Goal: Communication & Community: Answer question/provide support

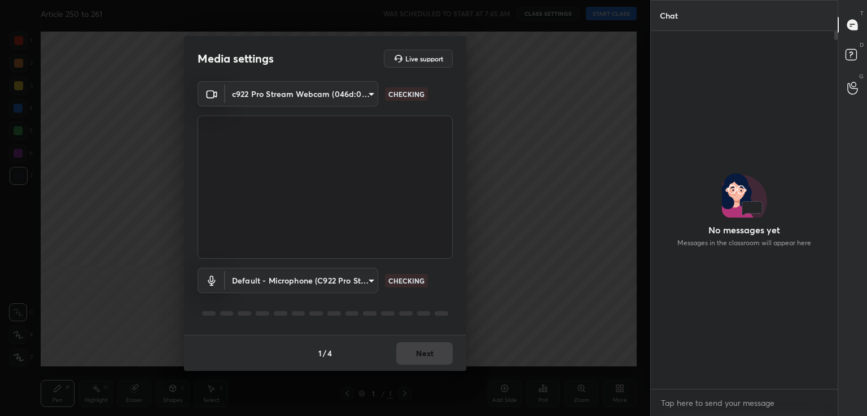
scroll to position [4, 3]
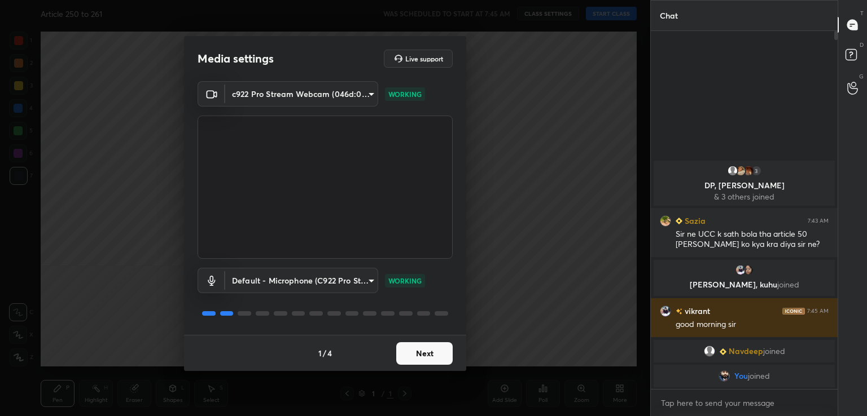
click at [440, 356] on button "Next" at bounding box center [424, 353] width 56 height 23
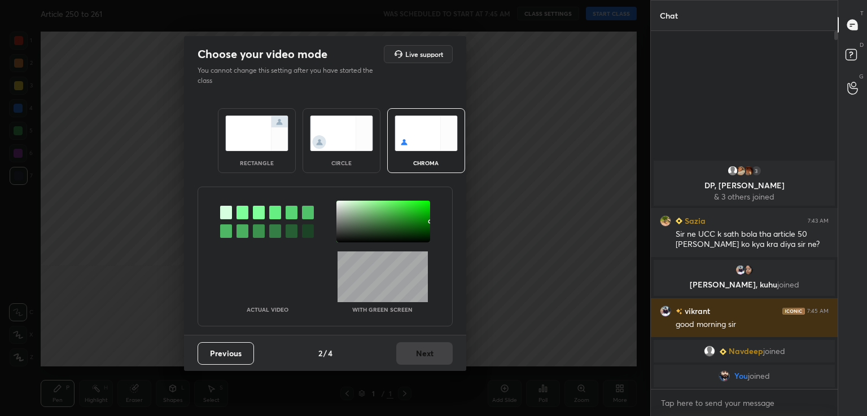
click at [244, 214] on div at bounding box center [242, 213] width 12 height 14
click at [348, 218] on div at bounding box center [383, 222] width 94 height 42
click at [418, 348] on button "Next" at bounding box center [424, 353] width 56 height 23
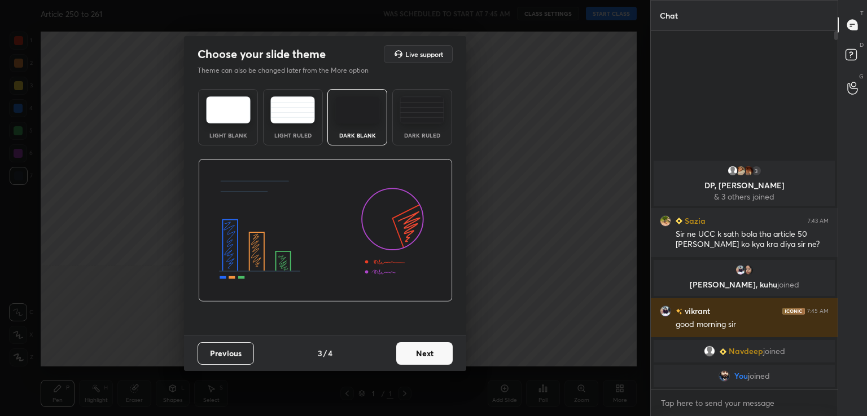
click at [418, 348] on button "Next" at bounding box center [424, 353] width 56 height 23
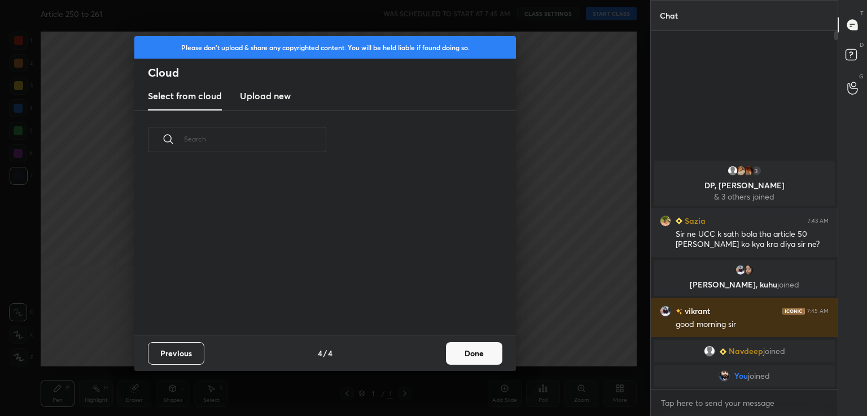
click at [471, 357] on button "Done" at bounding box center [474, 353] width 56 height 23
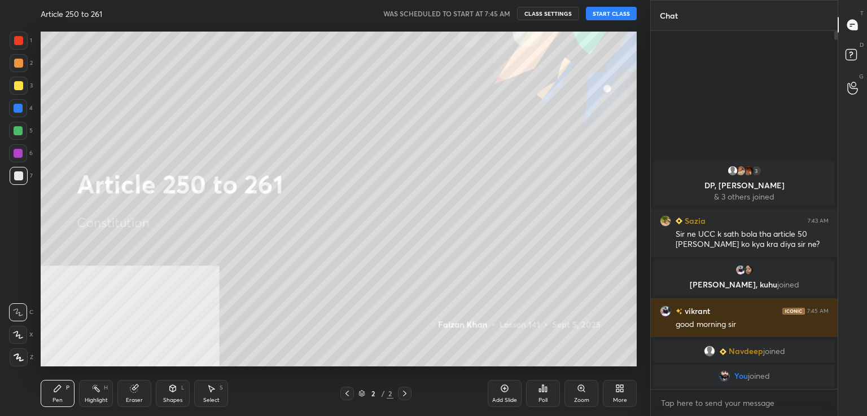
click at [623, 14] on button "START CLASS" at bounding box center [611, 14] width 51 height 14
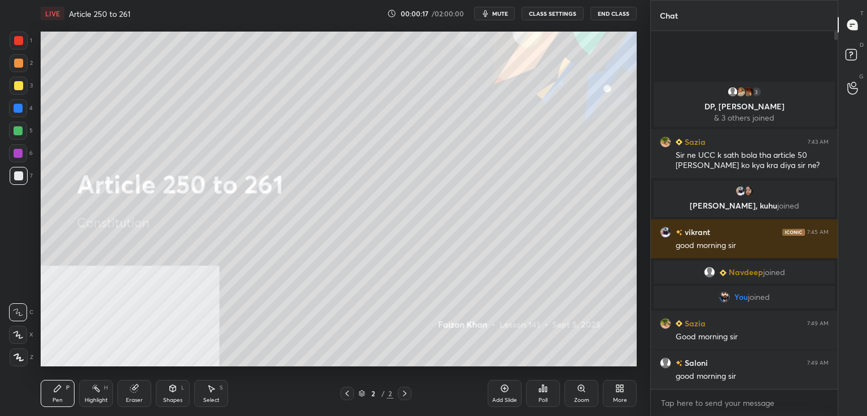
click at [504, 383] on div "Add Slide" at bounding box center [504, 393] width 34 height 27
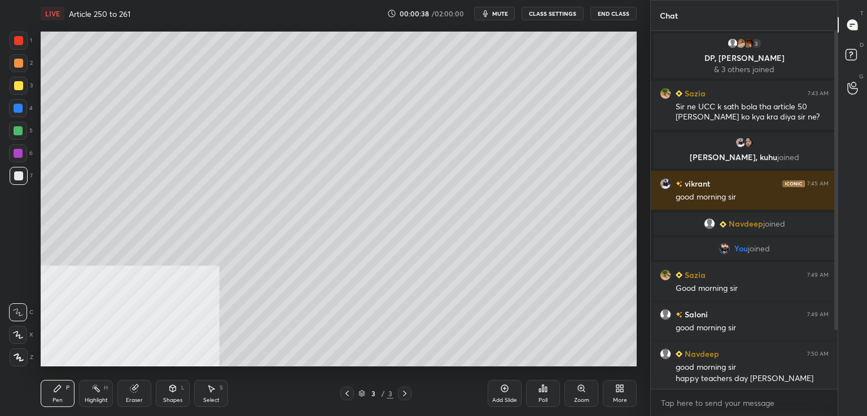
click at [499, 14] on span "mute" at bounding box center [500, 14] width 16 height 8
click at [503, 24] on div "LIVE Article 250 to 261 00:09:16 / 02:00:00 unmute CLASS SETTINGS End Class" at bounding box center [339, 13] width 596 height 27
click at [499, 19] on button "unmute" at bounding box center [494, 14] width 41 height 14
drag, startPoint x: 856, startPoint y: 51, endPoint x: 854, endPoint y: 23, distance: 28.9
click at [855, 46] on icon at bounding box center [852, 56] width 20 height 20
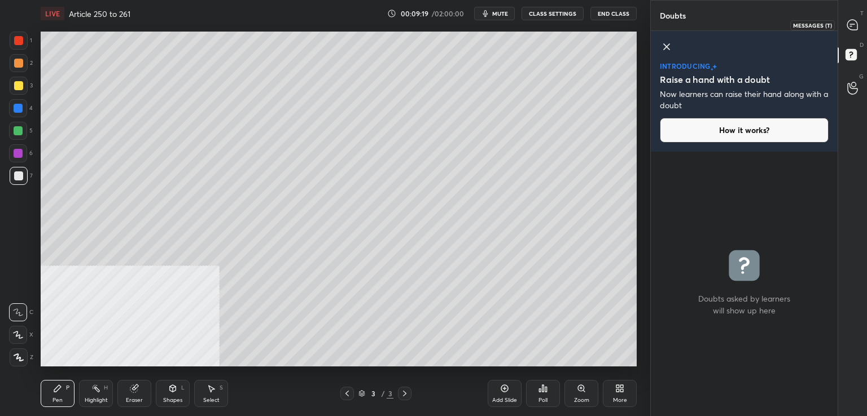
drag, startPoint x: 852, startPoint y: 14, endPoint x: 837, endPoint y: 45, distance: 34.8
click at [850, 15] on div at bounding box center [852, 25] width 23 height 20
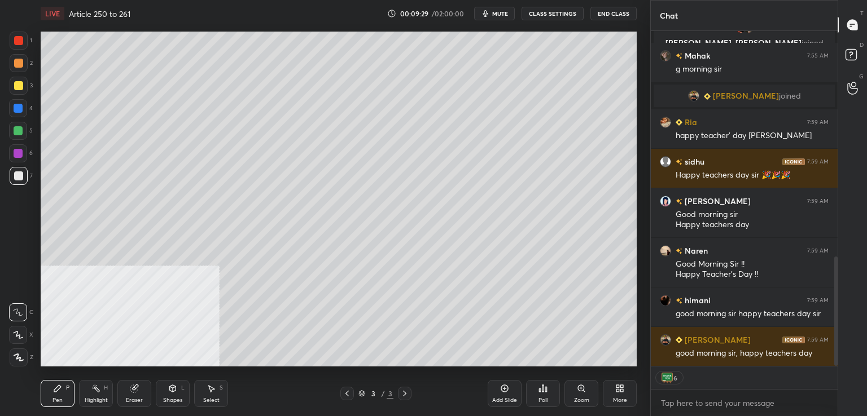
scroll to position [752, 0]
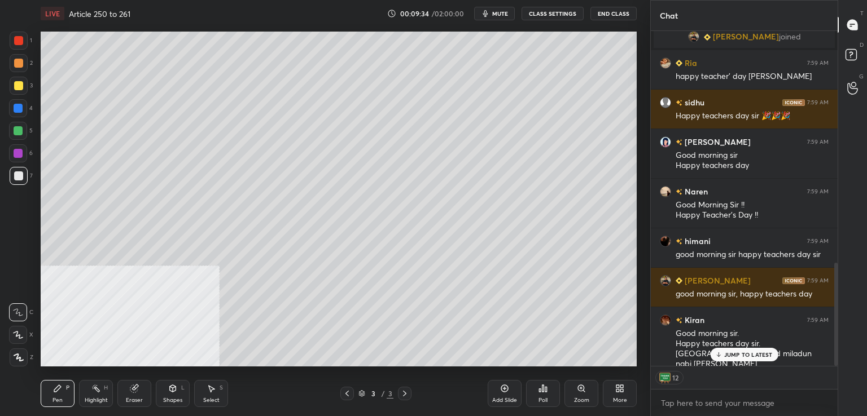
drag, startPoint x: 734, startPoint y: 354, endPoint x: 703, endPoint y: 398, distance: 53.8
click at [734, 354] on p "JUMP TO LATEST" at bounding box center [748, 354] width 49 height 7
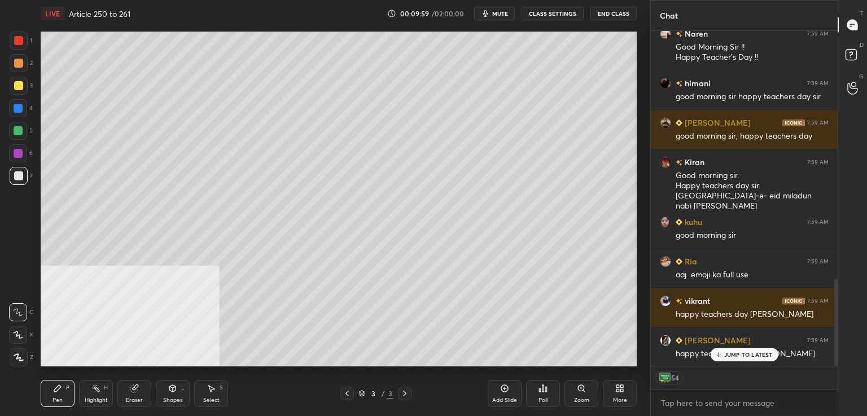
scroll to position [959, 0]
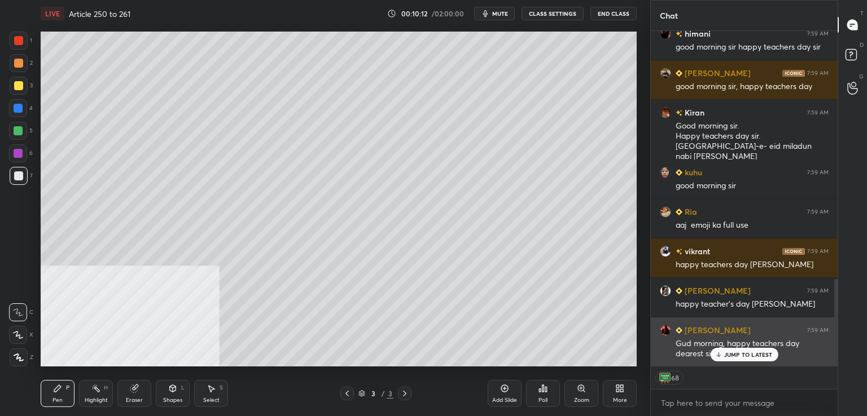
click at [728, 356] on p "JUMP TO LATEST" at bounding box center [748, 354] width 49 height 7
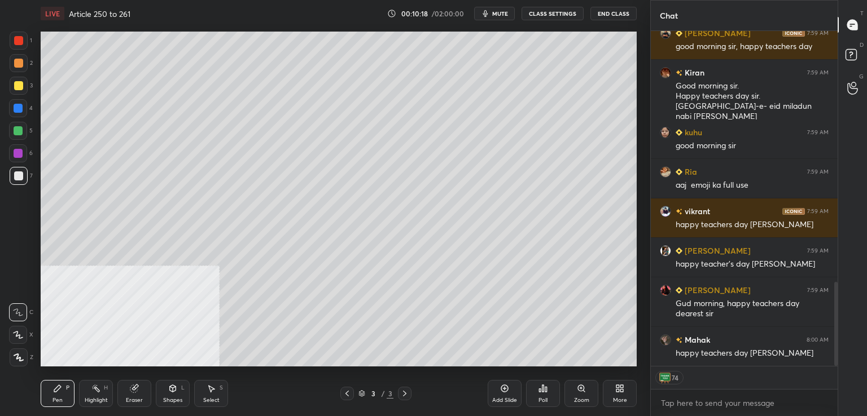
scroll to position [1038, 0]
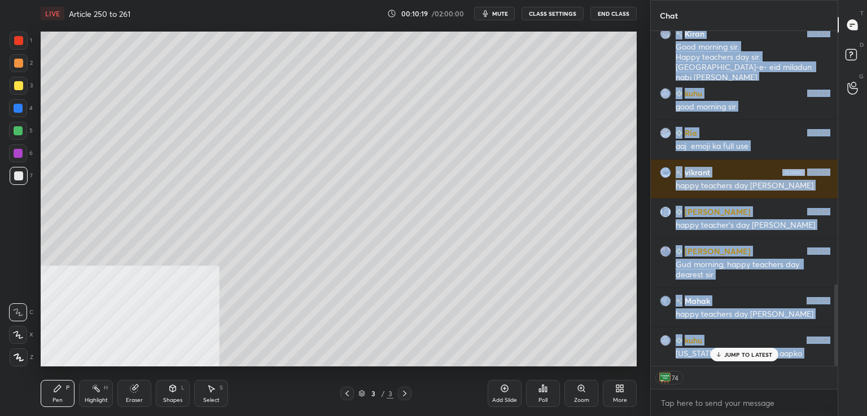
drag, startPoint x: 729, startPoint y: 355, endPoint x: 670, endPoint y: 395, distance: 71.0
click at [728, 354] on div "[PERSON_NAME] 7:53 AM Happy Teachers Day [PERSON_NAME], [PERSON_NAME] joined [P…" at bounding box center [744, 198] width 187 height 335
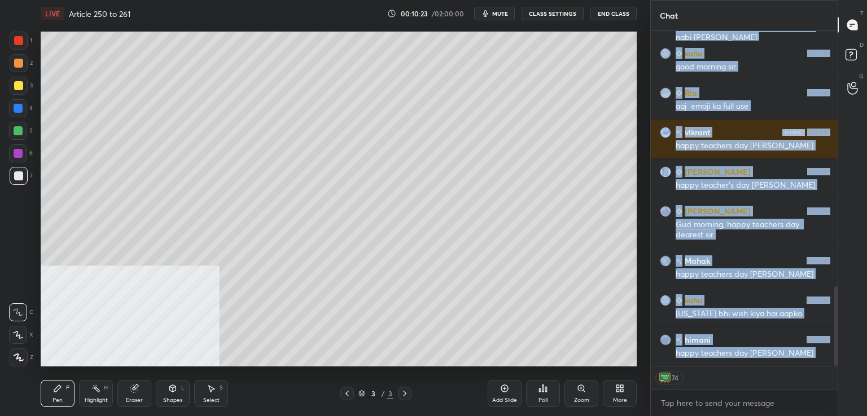
drag, startPoint x: 845, startPoint y: 43, endPoint x: 855, endPoint y: 32, distance: 15.6
click at [847, 43] on div "D Doubts (D)" at bounding box center [852, 57] width 29 height 32
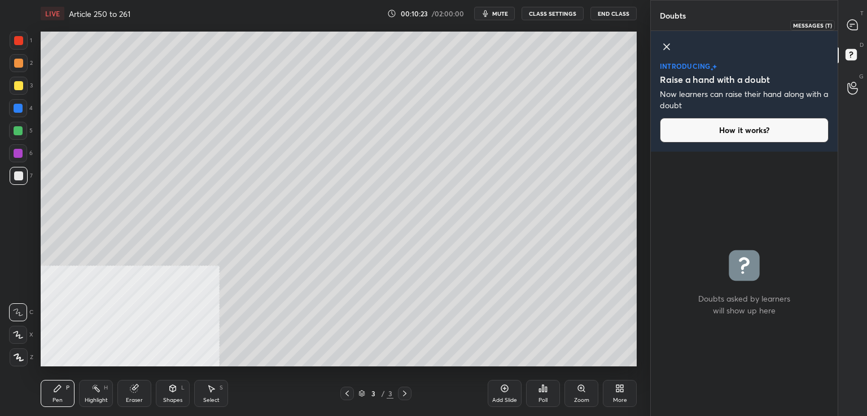
drag, startPoint x: 853, startPoint y: 23, endPoint x: 841, endPoint y: 30, distance: 14.4
click at [853, 23] on icon at bounding box center [852, 25] width 10 height 10
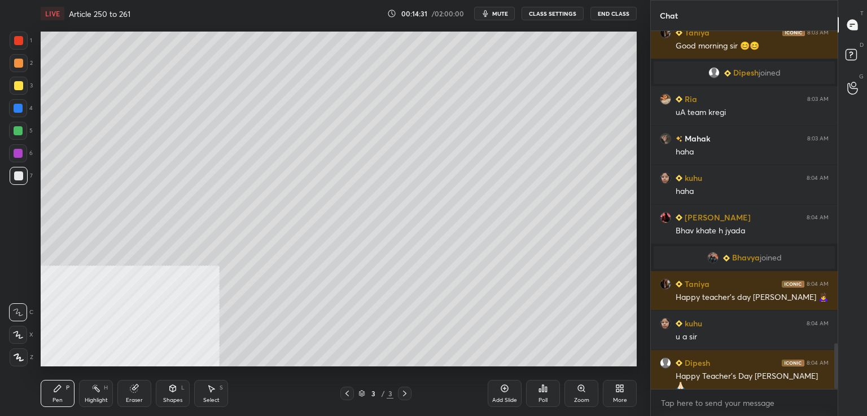
scroll to position [2481, 0]
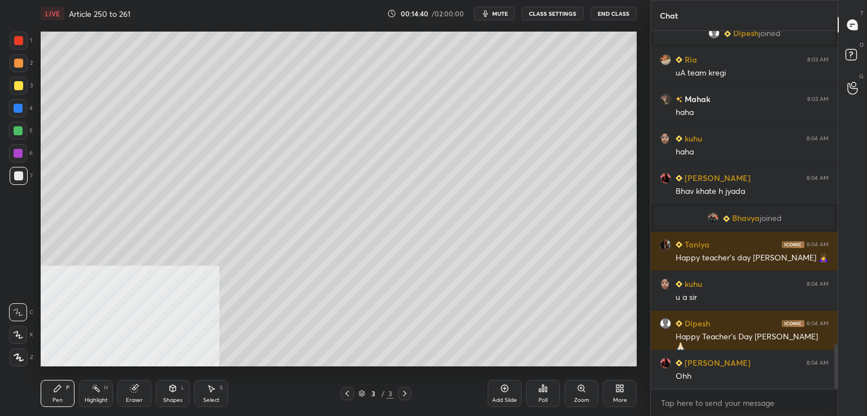
click at [20, 43] on div at bounding box center [18, 40] width 9 height 9
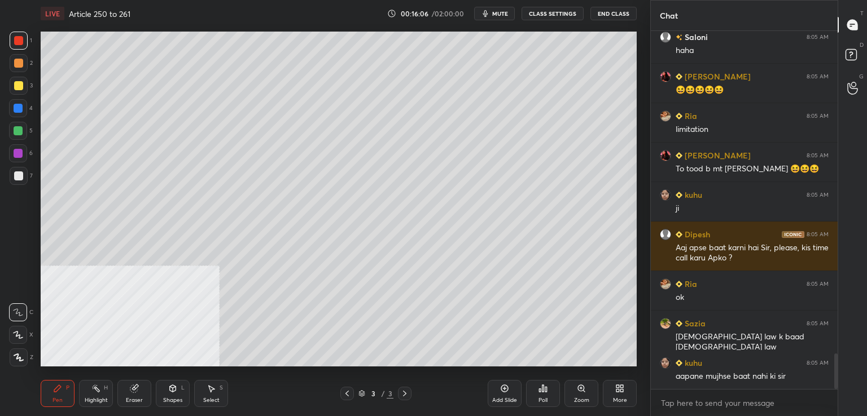
scroll to position [3252, 0]
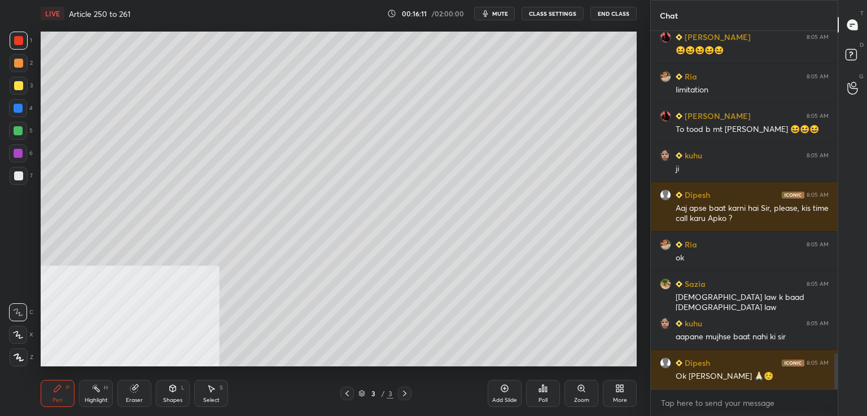
click at [19, 176] on div at bounding box center [18, 176] width 9 height 9
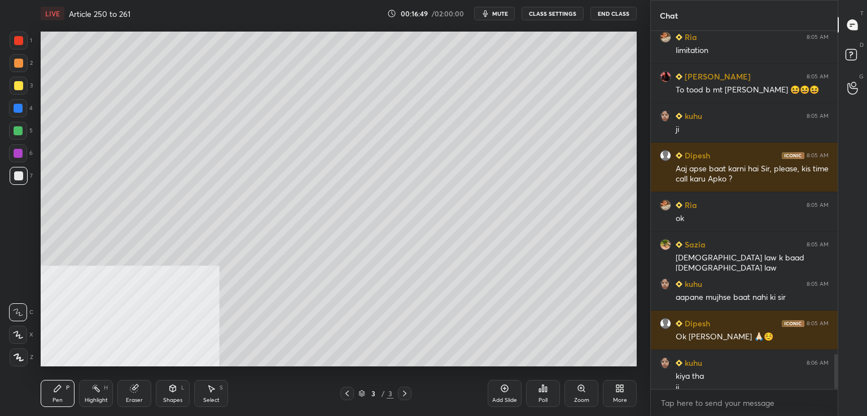
scroll to position [3303, 0]
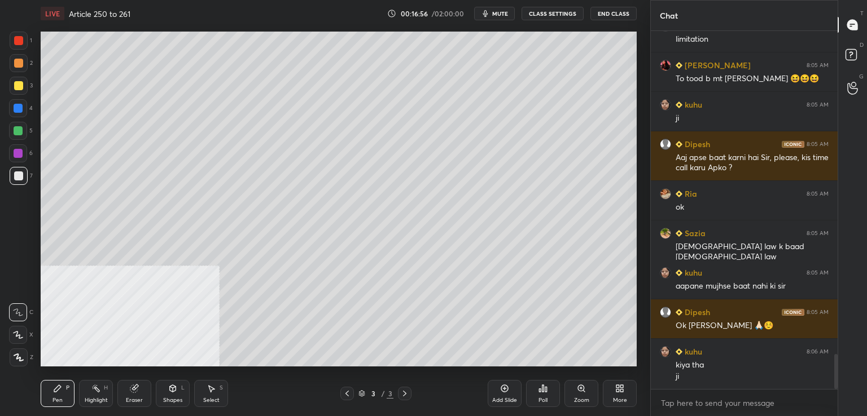
click at [139, 393] on div "Eraser" at bounding box center [134, 393] width 34 height 27
click at [56, 397] on div "Pen P" at bounding box center [58, 393] width 34 height 27
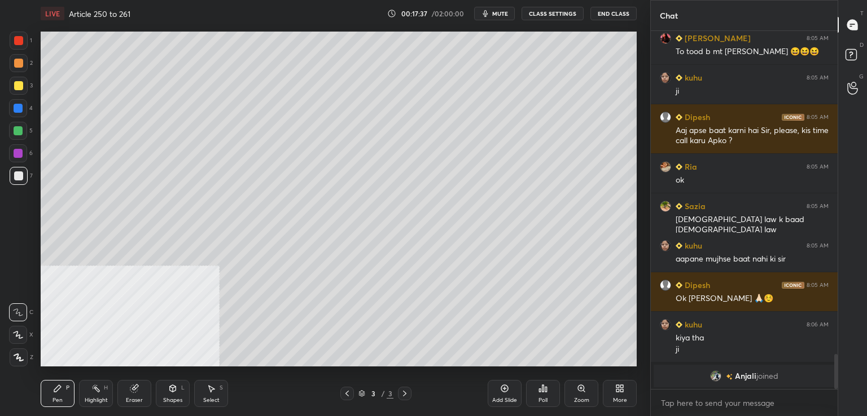
click at [14, 155] on div at bounding box center [18, 153] width 9 height 9
click at [20, 182] on div at bounding box center [19, 176] width 18 height 18
drag, startPoint x: 503, startPoint y: 392, endPoint x: 460, endPoint y: 370, distance: 47.9
click at [503, 391] on icon at bounding box center [504, 388] width 9 height 9
drag, startPoint x: 20, startPoint y: 86, endPoint x: 33, endPoint y: 85, distance: 13.1
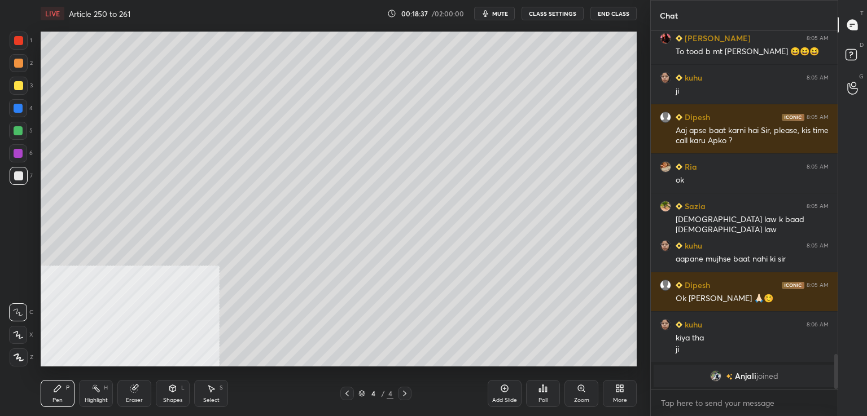
click at [20, 86] on div at bounding box center [18, 85] width 9 height 9
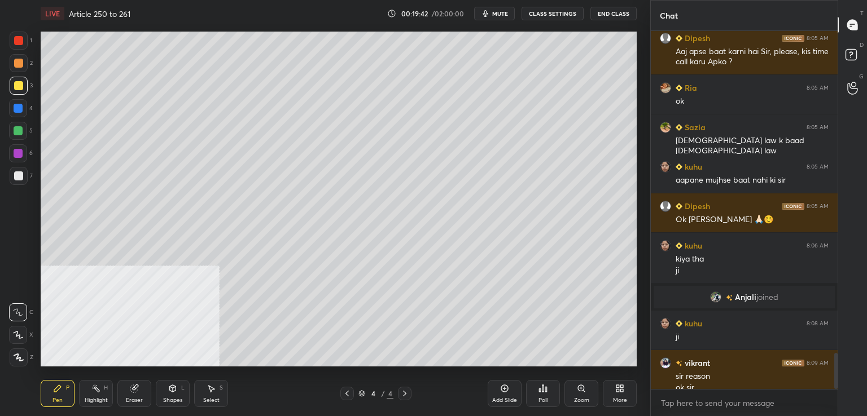
scroll to position [3187, 0]
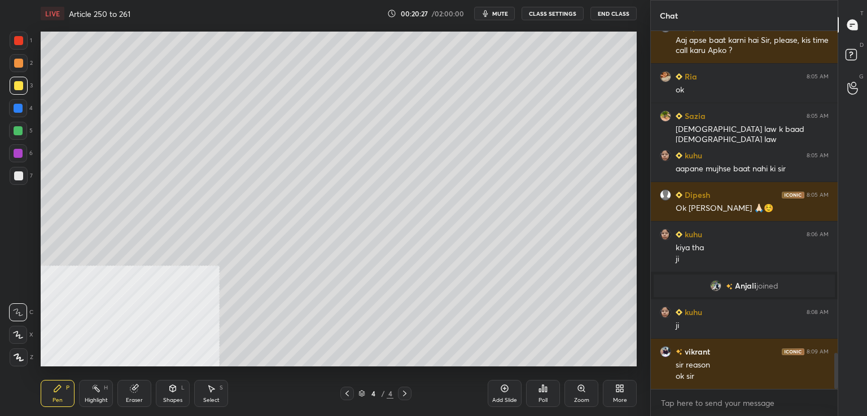
click at [505, 387] on icon at bounding box center [504, 388] width 9 height 9
click at [19, 177] on div at bounding box center [18, 176] width 9 height 9
click at [20, 111] on div at bounding box center [18, 108] width 9 height 9
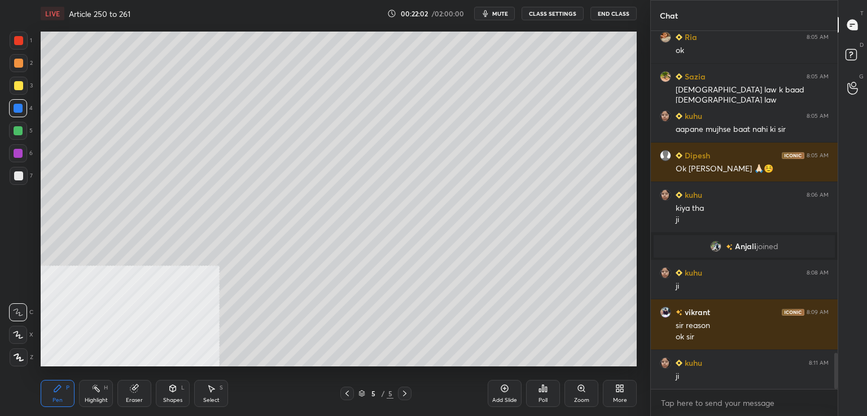
click at [16, 42] on div at bounding box center [18, 40] width 9 height 9
click at [10, 181] on div at bounding box center [19, 176] width 18 height 18
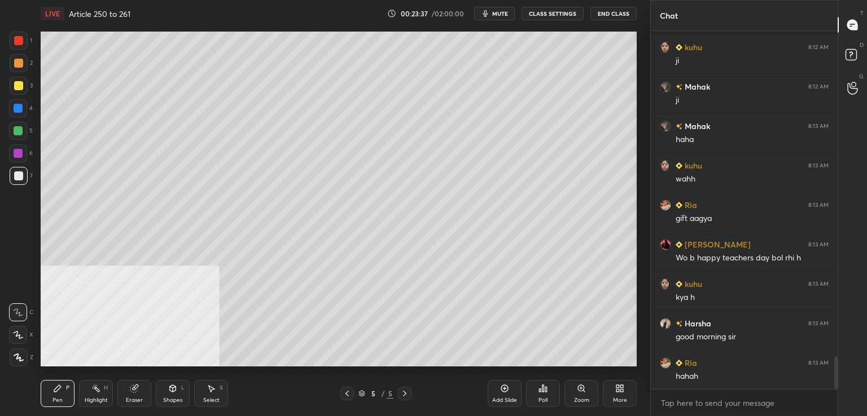
scroll to position [3593, 0]
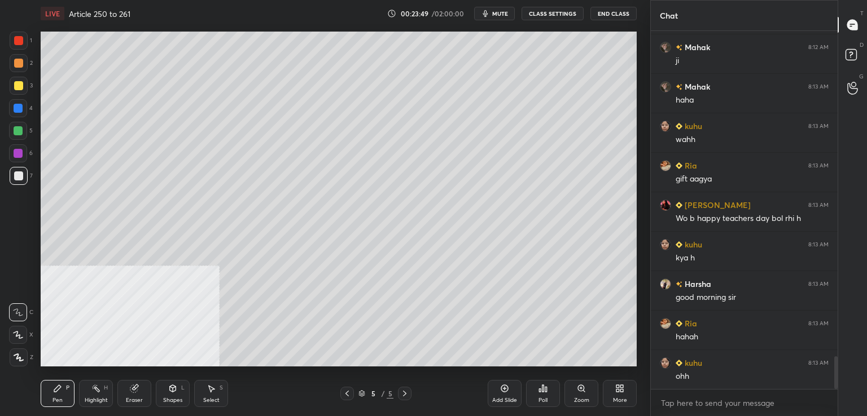
drag, startPoint x: 19, startPoint y: 112, endPoint x: 25, endPoint y: 125, distance: 14.6
click at [19, 113] on div at bounding box center [18, 108] width 18 height 18
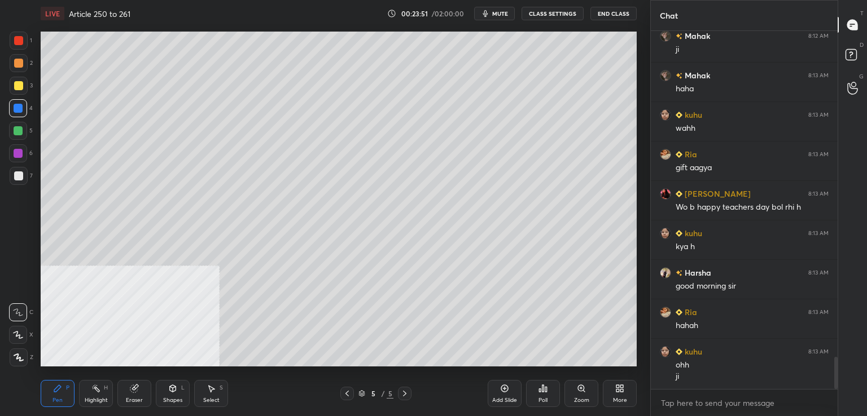
scroll to position [3644, 0]
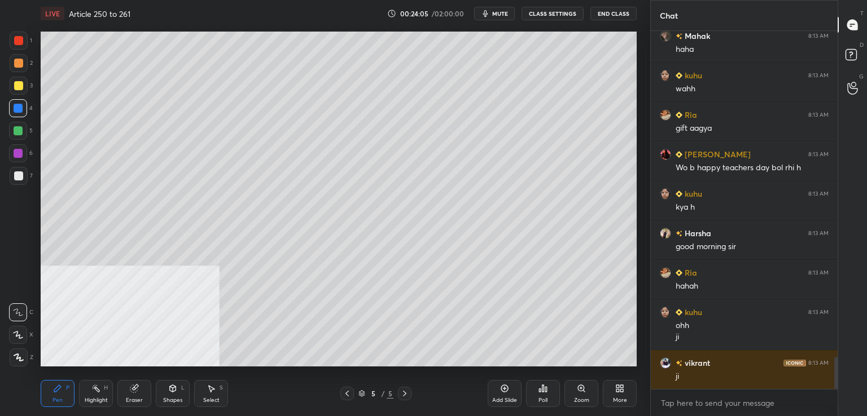
click at [16, 179] on div at bounding box center [18, 176] width 9 height 9
click at [501, 387] on icon at bounding box center [504, 388] width 9 height 9
drag, startPoint x: 15, startPoint y: 84, endPoint x: 7, endPoint y: 97, distance: 15.2
click at [18, 86] on div at bounding box center [18, 85] width 9 height 9
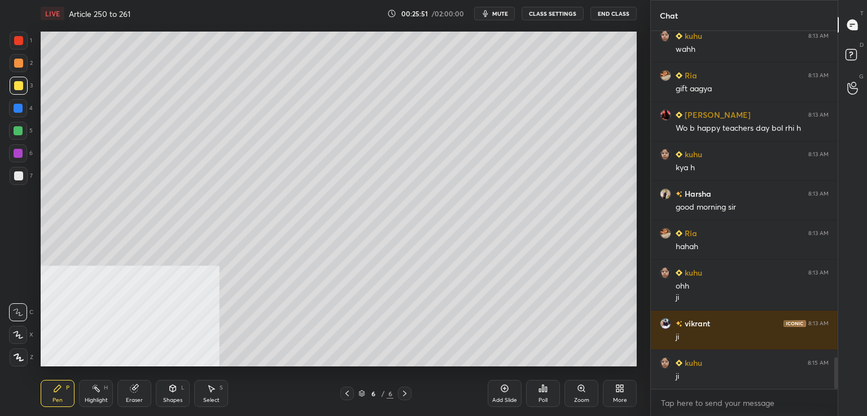
click at [20, 43] on div at bounding box center [18, 40] width 9 height 9
click at [18, 156] on div at bounding box center [18, 153] width 9 height 9
click at [19, 85] on div at bounding box center [18, 85] width 9 height 9
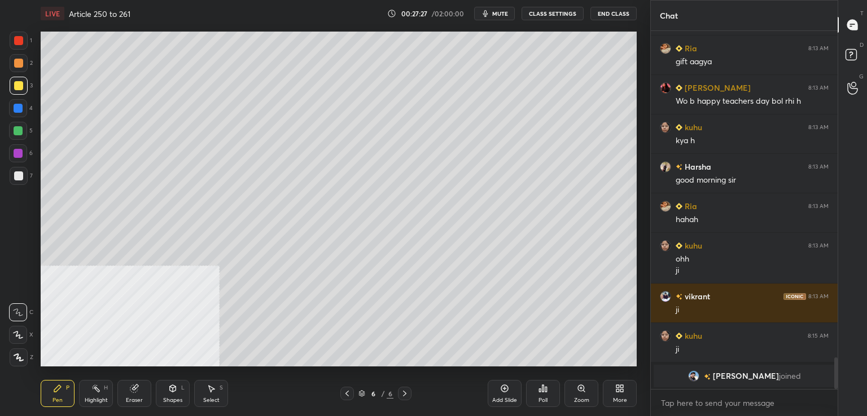
drag, startPoint x: 499, startPoint y: 392, endPoint x: 491, endPoint y: 386, distance: 9.3
click at [496, 390] on div "Add Slide" at bounding box center [504, 393] width 34 height 27
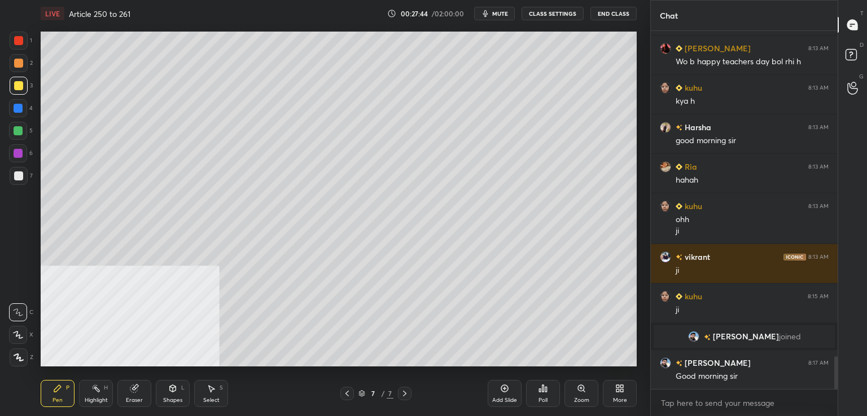
drag, startPoint x: 21, startPoint y: 39, endPoint x: 39, endPoint y: 42, distance: 18.4
click at [24, 39] on div at bounding box center [19, 41] width 18 height 18
drag, startPoint x: 17, startPoint y: 183, endPoint x: 39, endPoint y: 174, distance: 23.5
click at [19, 181] on div at bounding box center [19, 176] width 18 height 18
drag, startPoint x: 508, startPoint y: 398, endPoint x: 494, endPoint y: 372, distance: 29.0
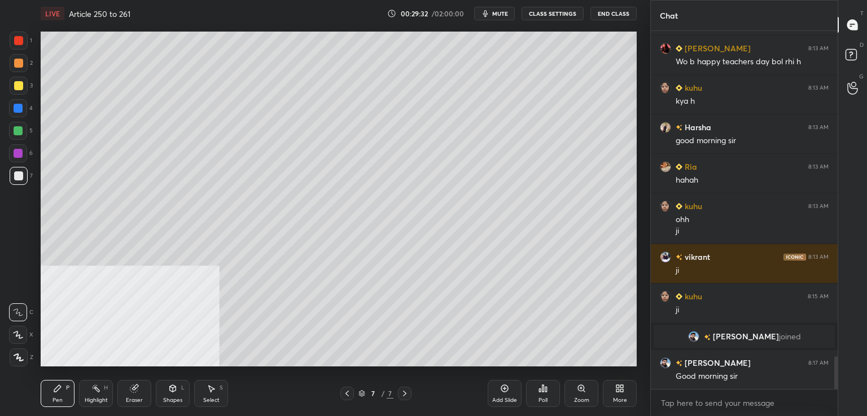
click at [508, 398] on div "Add Slide" at bounding box center [504, 401] width 25 height 6
drag, startPoint x: 20, startPoint y: 156, endPoint x: 36, endPoint y: 160, distance: 17.0
click at [21, 156] on div at bounding box center [18, 153] width 9 height 9
drag, startPoint x: 22, startPoint y: 174, endPoint x: 37, endPoint y: 177, distance: 15.5
click at [25, 174] on div at bounding box center [19, 176] width 18 height 18
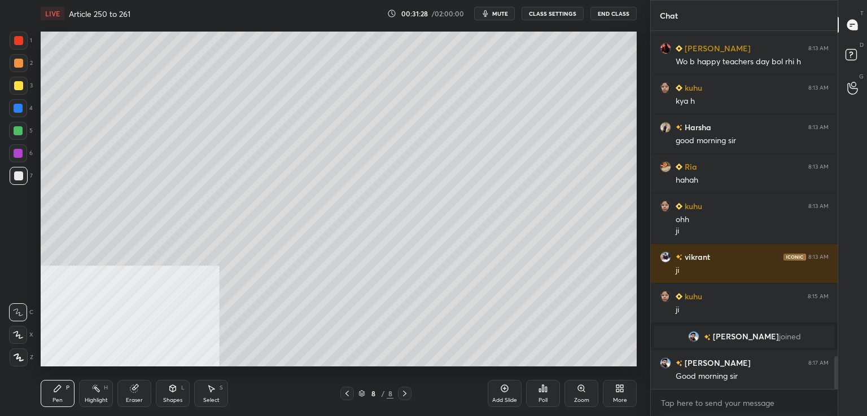
drag, startPoint x: 16, startPoint y: 84, endPoint x: 12, endPoint y: 89, distance: 6.0
click at [16, 86] on div at bounding box center [18, 85] width 9 height 9
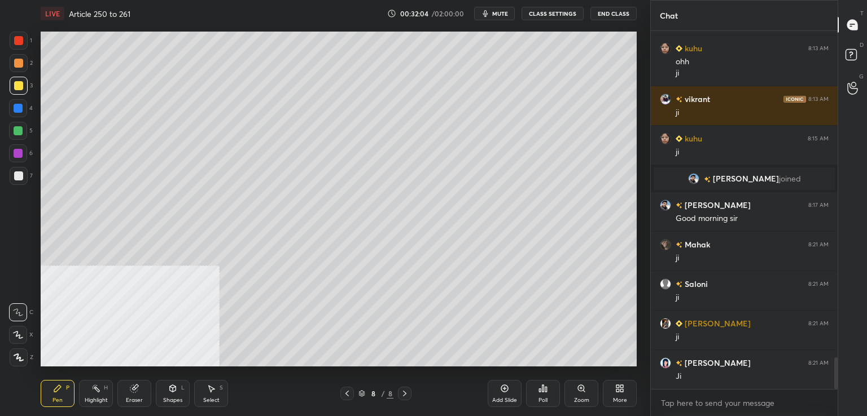
click at [510, 386] on div "Add Slide" at bounding box center [504, 393] width 34 height 27
drag, startPoint x: 345, startPoint y: 395, endPoint x: 352, endPoint y: 374, distance: 21.9
click at [346, 393] on icon at bounding box center [346, 393] width 9 height 9
click at [403, 395] on icon at bounding box center [404, 393] width 9 height 9
click at [18, 175] on div at bounding box center [18, 176] width 9 height 9
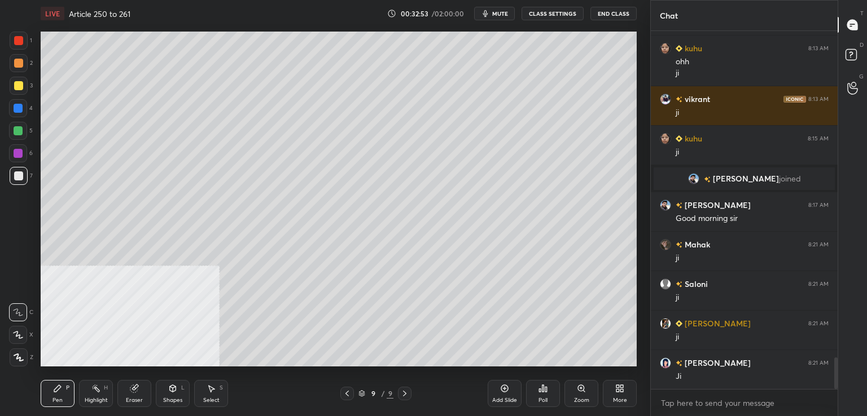
drag, startPoint x: 19, startPoint y: 41, endPoint x: 24, endPoint y: 44, distance: 6.6
click at [19, 41] on div at bounding box center [18, 40] width 9 height 9
click at [19, 177] on div at bounding box center [18, 176] width 9 height 9
click at [19, 111] on div at bounding box center [18, 108] width 9 height 9
click at [16, 61] on div at bounding box center [18, 63] width 9 height 9
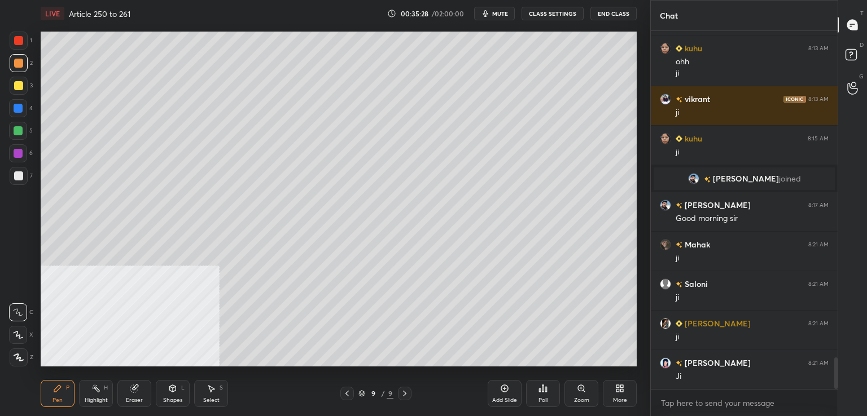
scroll to position [3779, 0]
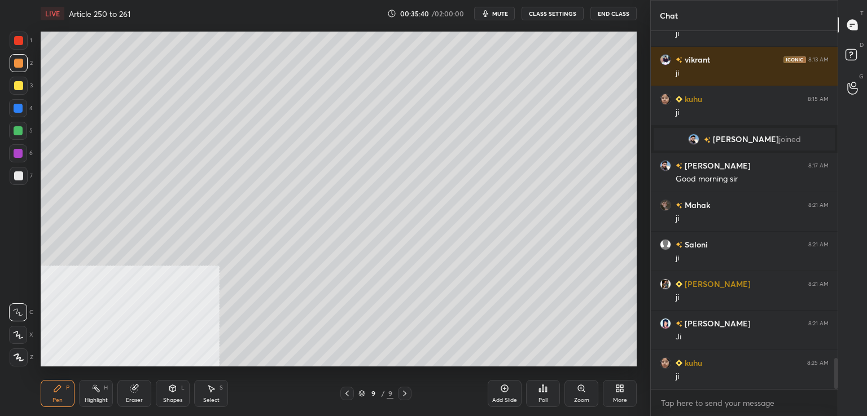
drag, startPoint x: 16, startPoint y: 135, endPoint x: 34, endPoint y: 147, distance: 22.1
click at [17, 136] on div at bounding box center [18, 131] width 18 height 18
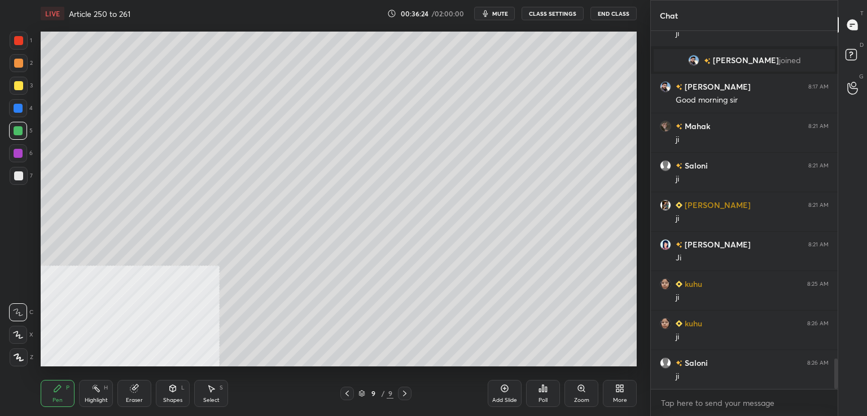
scroll to position [3897, 0]
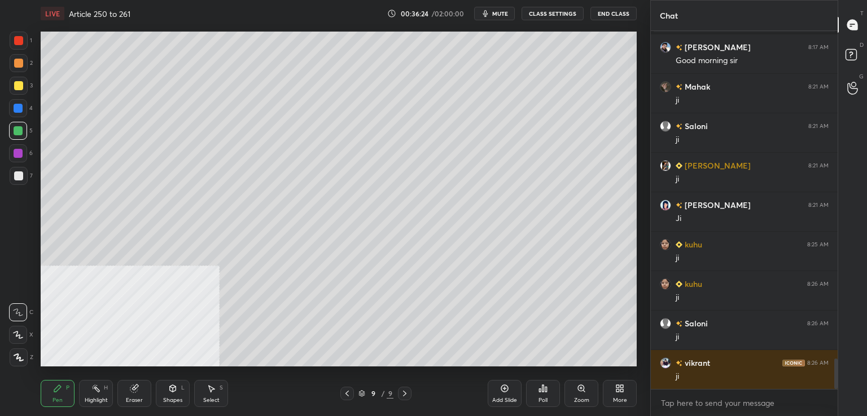
click at [498, 392] on div "Add Slide" at bounding box center [504, 393] width 34 height 27
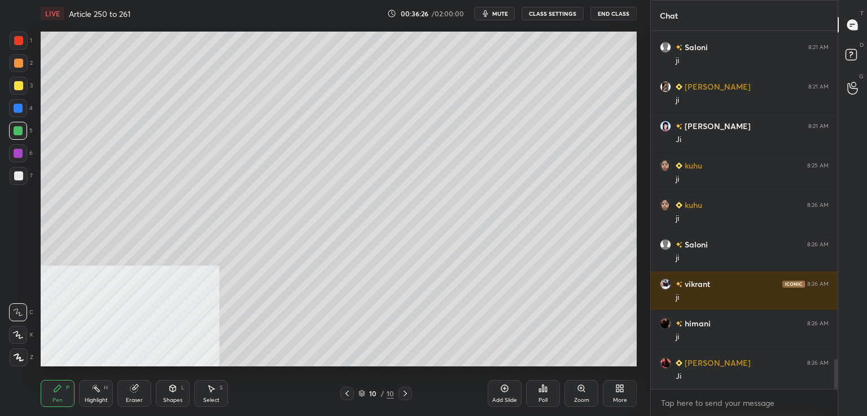
drag, startPoint x: 23, startPoint y: 177, endPoint x: 37, endPoint y: 169, distance: 15.9
click at [23, 177] on div at bounding box center [19, 176] width 18 height 18
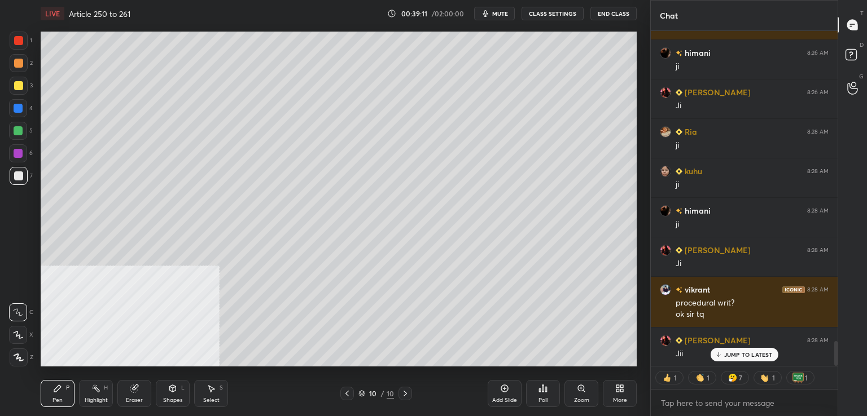
scroll to position [4287, 0]
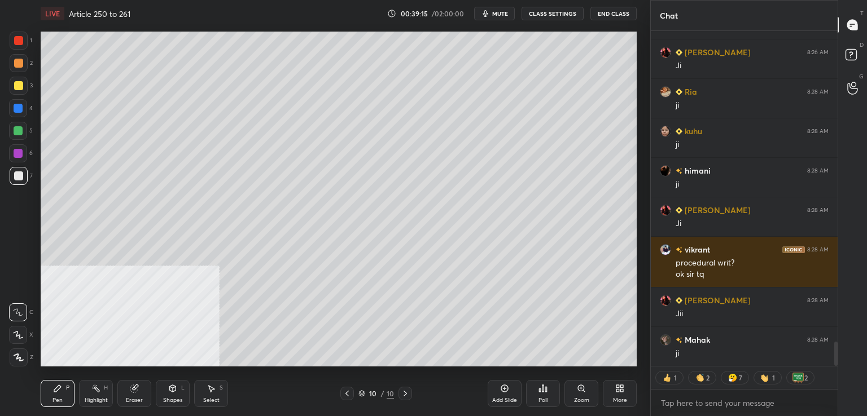
drag, startPoint x: 503, startPoint y: 391, endPoint x: 499, endPoint y: 385, distance: 7.4
click at [502, 390] on icon at bounding box center [504, 388] width 9 height 9
drag, startPoint x: 17, startPoint y: 62, endPoint x: 34, endPoint y: 63, distance: 16.9
click at [19, 63] on div at bounding box center [18, 63] width 9 height 9
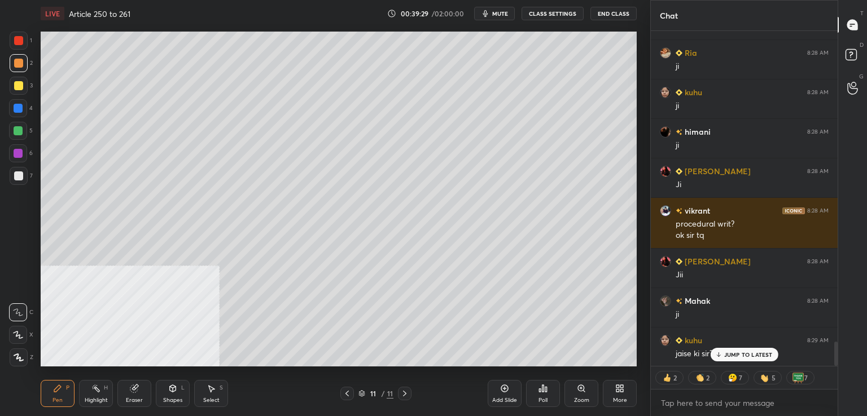
drag, startPoint x: 720, startPoint y: 353, endPoint x: 638, endPoint y: 350, distance: 82.4
click at [719, 351] on icon at bounding box center [717, 354] width 7 height 7
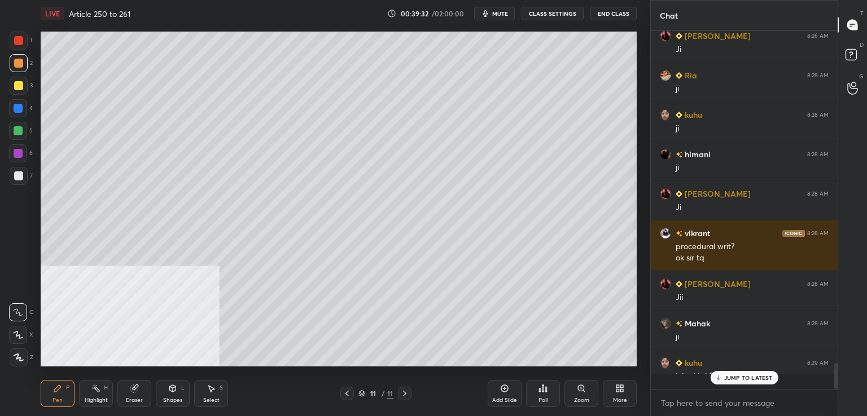
scroll to position [4304, 0]
click at [27, 174] on div at bounding box center [19, 176] width 18 height 18
click at [20, 153] on div at bounding box center [18, 153] width 9 height 9
drag, startPoint x: 14, startPoint y: 174, endPoint x: 36, endPoint y: 185, distance: 25.0
click at [14, 174] on div at bounding box center [18, 176] width 9 height 9
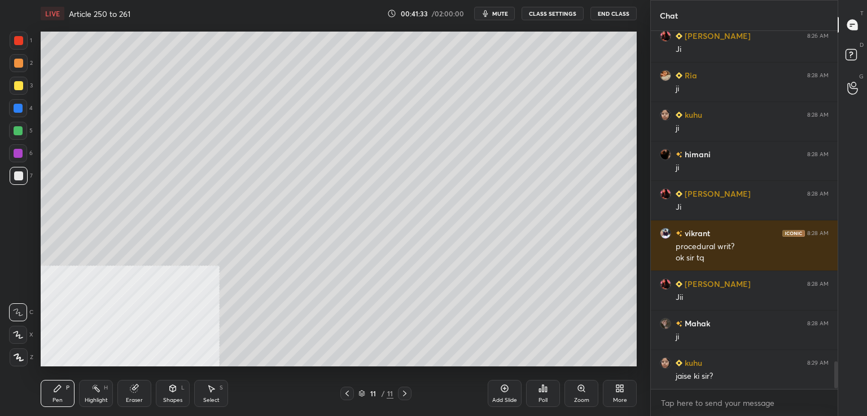
click at [15, 153] on div at bounding box center [18, 153] width 9 height 9
drag, startPoint x: 16, startPoint y: 174, endPoint x: 36, endPoint y: 190, distance: 25.3
click at [16, 175] on div at bounding box center [18, 176] width 9 height 9
drag, startPoint x: 20, startPoint y: 152, endPoint x: 27, endPoint y: 155, distance: 7.6
click at [20, 152] on div at bounding box center [18, 153] width 9 height 9
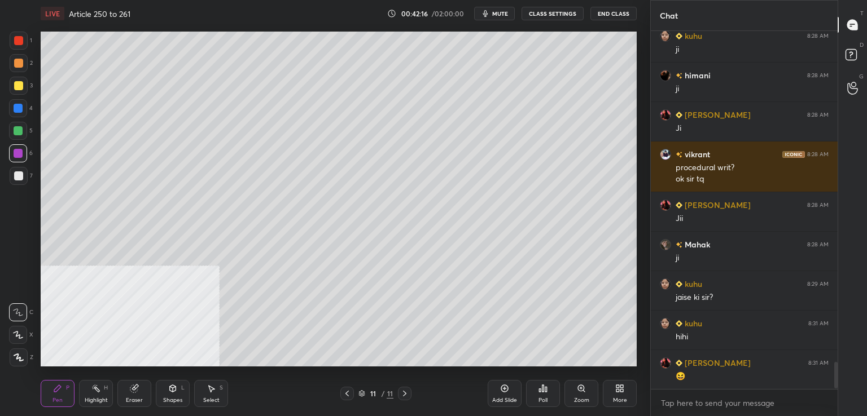
scroll to position [4383, 0]
click at [16, 126] on div at bounding box center [18, 130] width 9 height 9
click at [502, 389] on icon at bounding box center [504, 388] width 9 height 9
click at [27, 173] on div "7" at bounding box center [21, 176] width 23 height 18
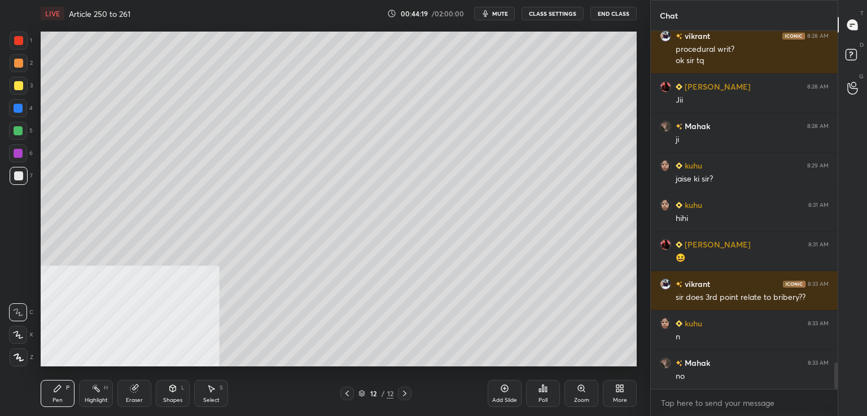
scroll to position [4541, 0]
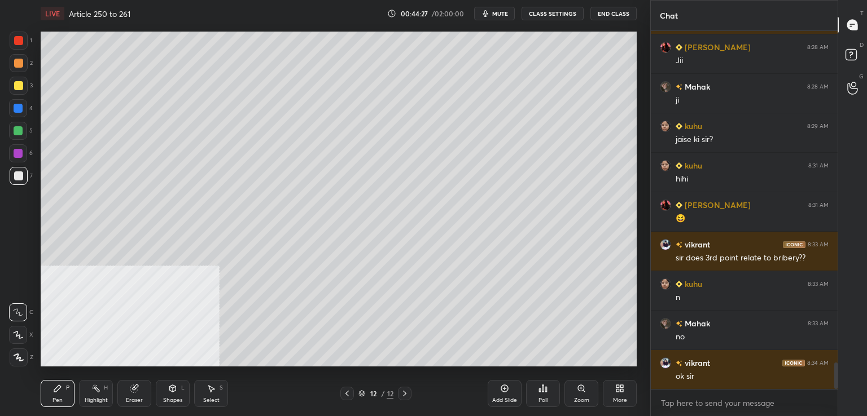
click at [350, 392] on div at bounding box center [347, 394] width 14 height 14
click at [401, 395] on icon at bounding box center [404, 393] width 9 height 9
drag, startPoint x: 496, startPoint y: 388, endPoint x: 478, endPoint y: 368, distance: 26.0
click at [495, 386] on div "Add Slide" at bounding box center [504, 393] width 34 height 27
drag, startPoint x: 23, startPoint y: 174, endPoint x: 32, endPoint y: 168, distance: 10.5
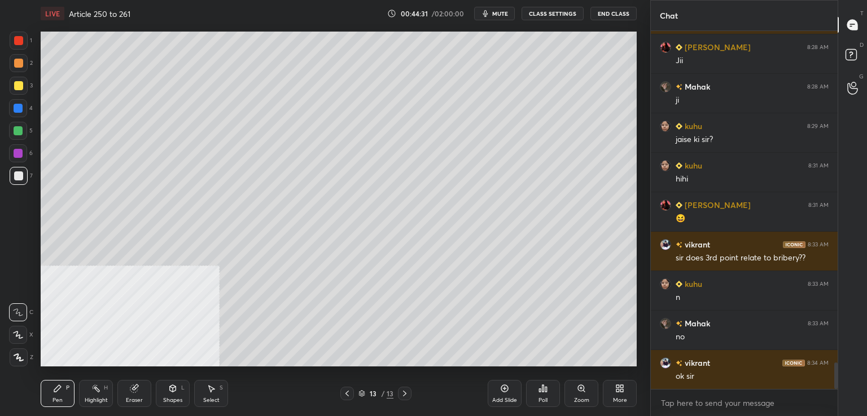
click at [24, 174] on div at bounding box center [19, 176] width 18 height 18
click at [501, 391] on icon at bounding box center [504, 388] width 9 height 9
click at [23, 61] on div at bounding box center [18, 63] width 9 height 9
click at [15, 179] on div at bounding box center [18, 176] width 9 height 9
click at [16, 85] on div at bounding box center [18, 85] width 9 height 9
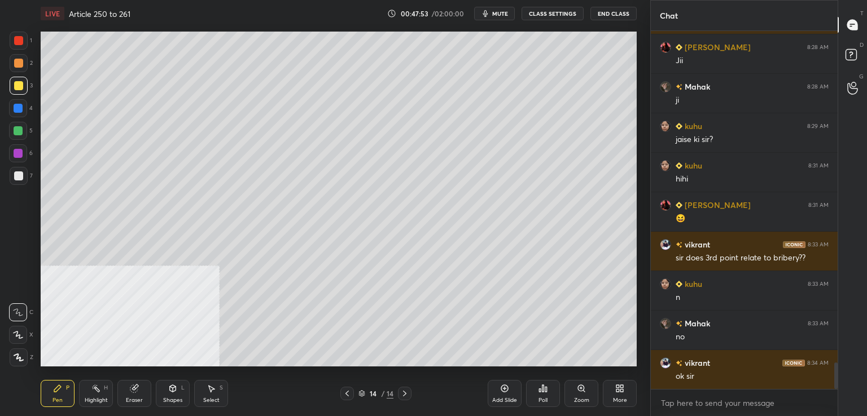
click at [502, 386] on icon at bounding box center [504, 388] width 9 height 9
click at [23, 175] on div at bounding box center [19, 176] width 18 height 18
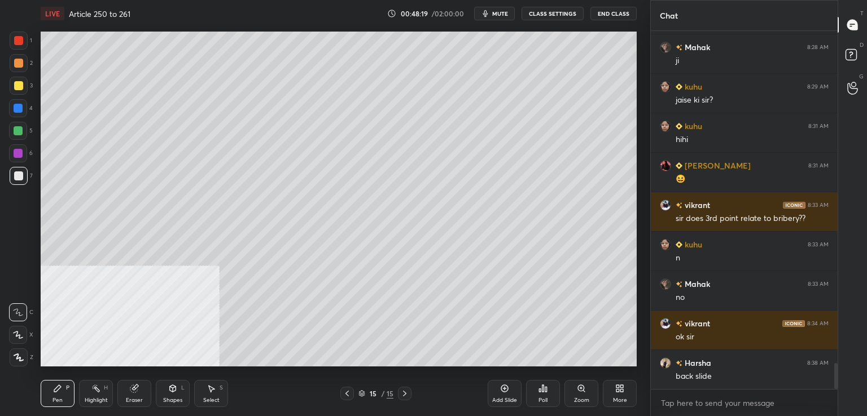
click at [343, 394] on icon at bounding box center [346, 393] width 9 height 9
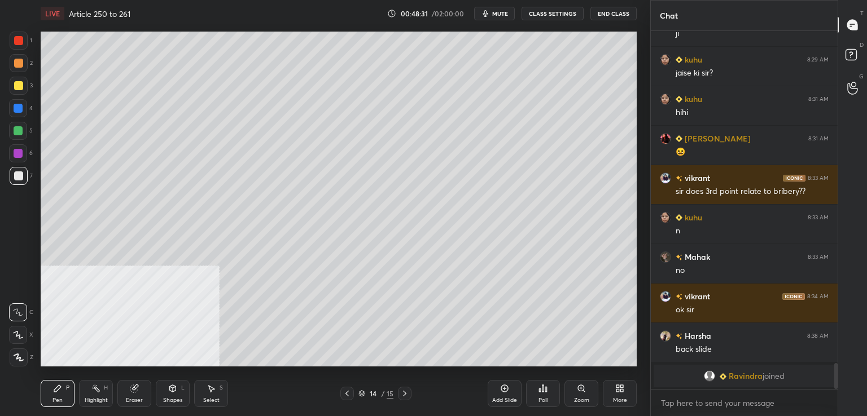
drag, startPoint x: 403, startPoint y: 395, endPoint x: 405, endPoint y: 375, distance: 20.9
click at [403, 395] on icon at bounding box center [404, 393] width 9 height 9
drag, startPoint x: 20, startPoint y: 177, endPoint x: 34, endPoint y: 172, distance: 14.3
click at [20, 177] on div at bounding box center [18, 176] width 9 height 9
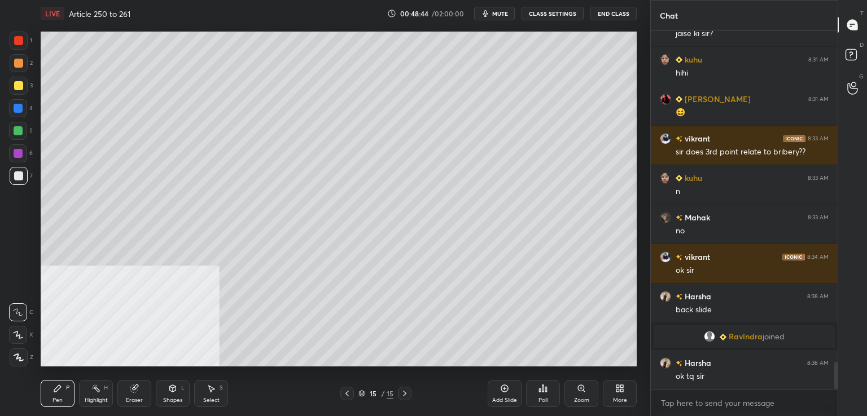
scroll to position [4357, 0]
click at [501, 389] on icon at bounding box center [504, 388] width 9 height 9
click at [16, 90] on div at bounding box center [18, 85] width 9 height 9
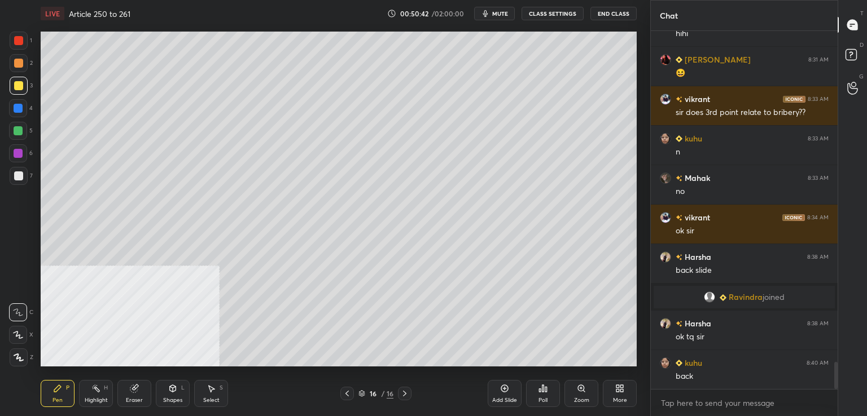
drag, startPoint x: 23, startPoint y: 108, endPoint x: 35, endPoint y: 104, distance: 12.9
click at [27, 106] on div at bounding box center [18, 108] width 18 height 18
click at [17, 134] on div at bounding box center [18, 130] width 9 height 9
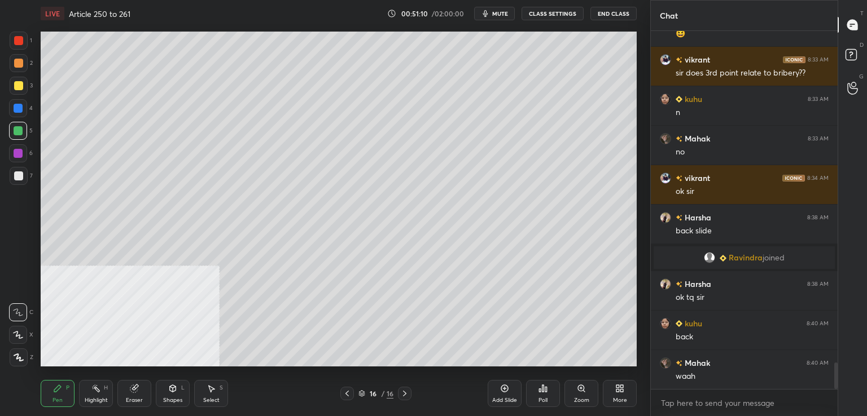
click at [24, 151] on div at bounding box center [18, 153] width 18 height 18
drag, startPoint x: 25, startPoint y: 86, endPoint x: 32, endPoint y: 91, distance: 8.5
click at [25, 88] on div at bounding box center [19, 86] width 18 height 18
click at [16, 182] on div at bounding box center [19, 176] width 18 height 18
drag, startPoint x: 17, startPoint y: 43, endPoint x: 35, endPoint y: 52, distance: 19.4
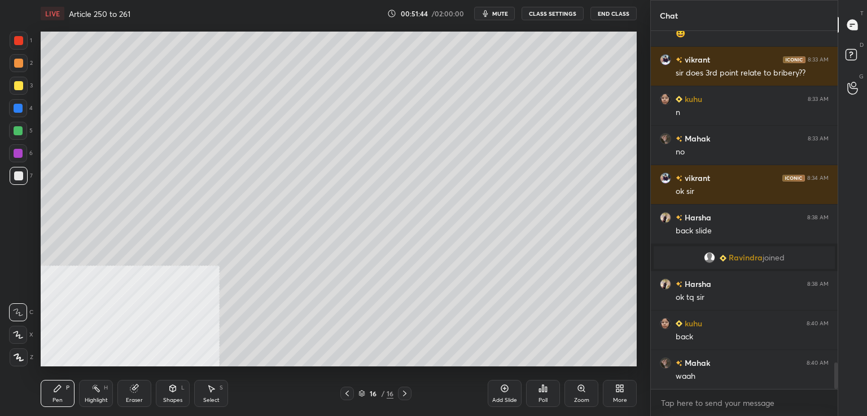
click at [18, 45] on div at bounding box center [18, 40] width 9 height 9
click at [24, 151] on div at bounding box center [18, 153] width 18 height 18
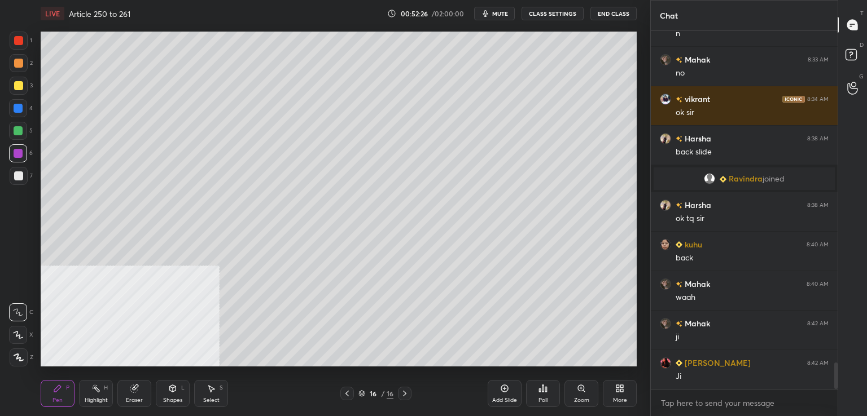
scroll to position [4554, 0]
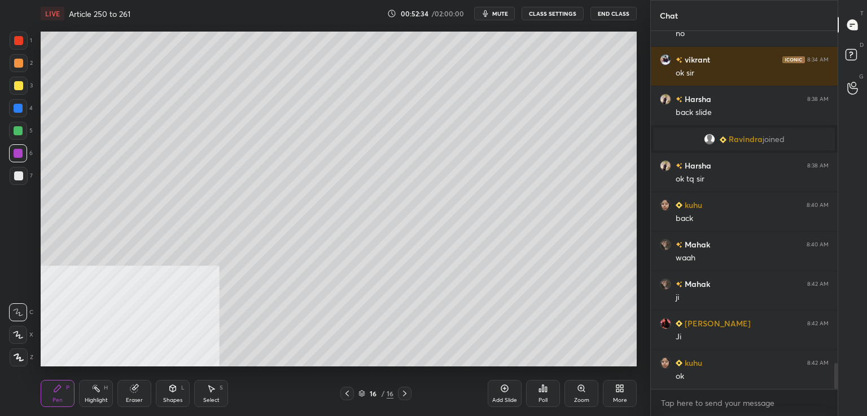
drag, startPoint x: 25, startPoint y: 175, endPoint x: 5, endPoint y: 185, distance: 22.5
click at [25, 177] on div at bounding box center [19, 176] width 18 height 18
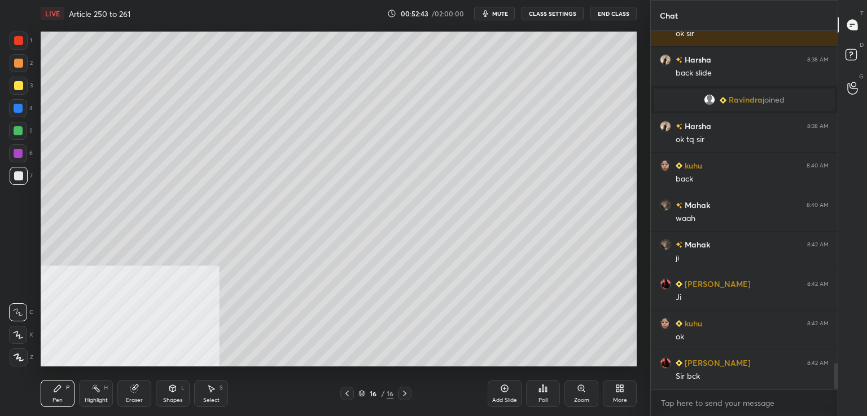
click at [349, 394] on icon at bounding box center [346, 393] width 9 height 9
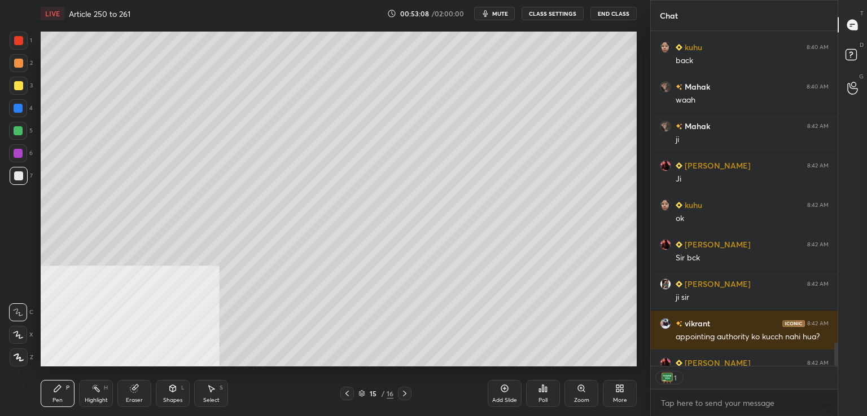
scroll to position [332, 183]
click at [347, 393] on icon at bounding box center [346, 393] width 9 height 9
drag, startPoint x: 20, startPoint y: 129, endPoint x: 35, endPoint y: 125, distance: 15.3
click at [20, 130] on div at bounding box center [18, 130] width 9 height 9
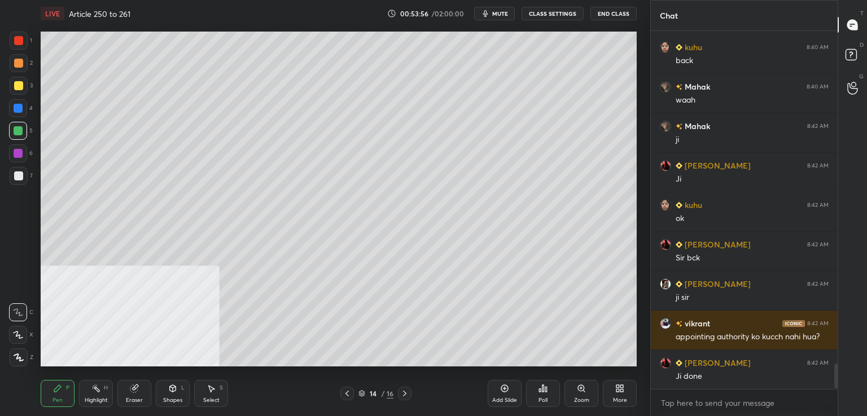
click at [404, 393] on icon at bounding box center [404, 393] width 9 height 9
click at [348, 398] on div at bounding box center [347, 394] width 14 height 14
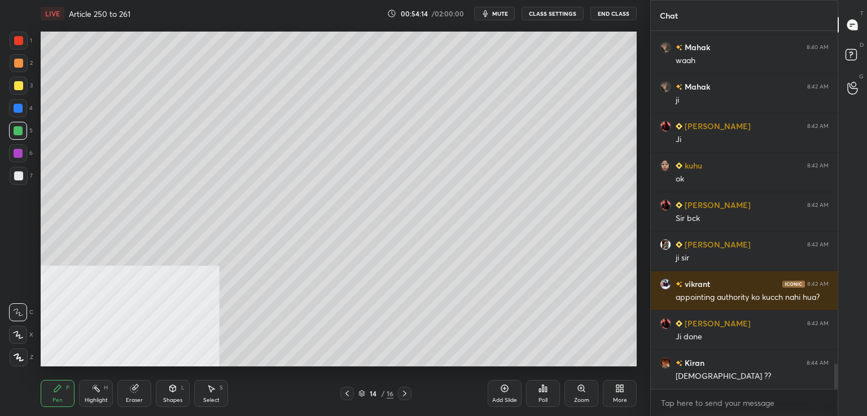
click at [406, 392] on icon at bounding box center [404, 393] width 9 height 9
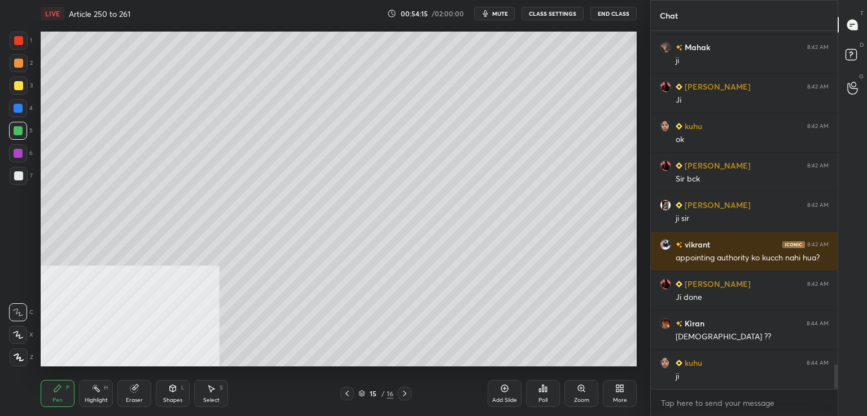
click at [346, 395] on icon at bounding box center [346, 393] width 9 height 9
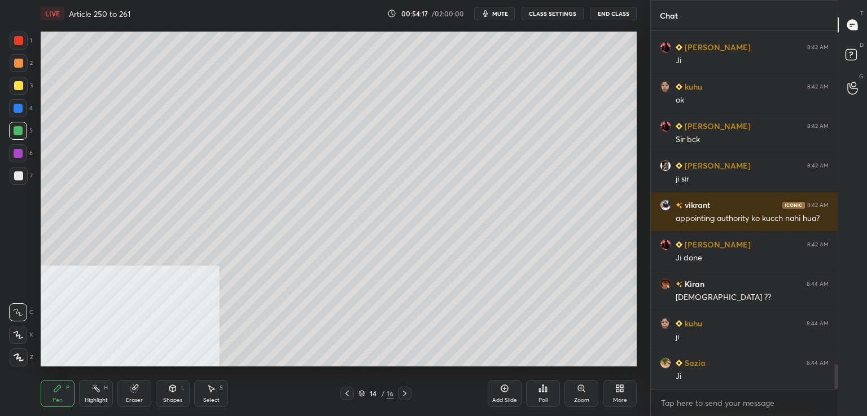
scroll to position [4870, 0]
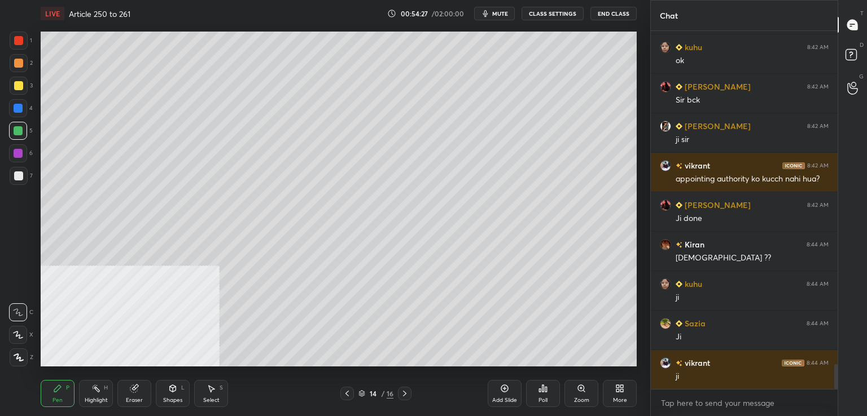
click at [406, 393] on icon at bounding box center [404, 393] width 9 height 9
click at [503, 385] on icon at bounding box center [504, 388] width 9 height 9
drag, startPoint x: 17, startPoint y: 175, endPoint x: 39, endPoint y: 168, distance: 22.7
click at [18, 174] on div at bounding box center [18, 176] width 9 height 9
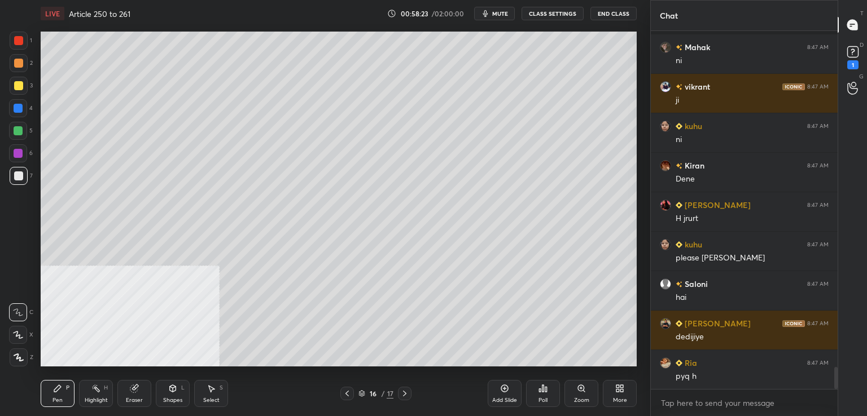
scroll to position [5590, 0]
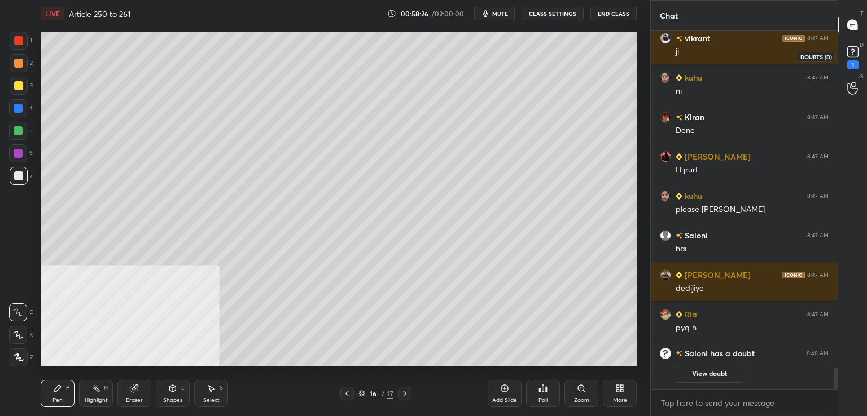
drag, startPoint x: 850, startPoint y: 61, endPoint x: 834, endPoint y: 71, distance: 18.2
click at [850, 63] on div "1" at bounding box center [852, 64] width 11 height 9
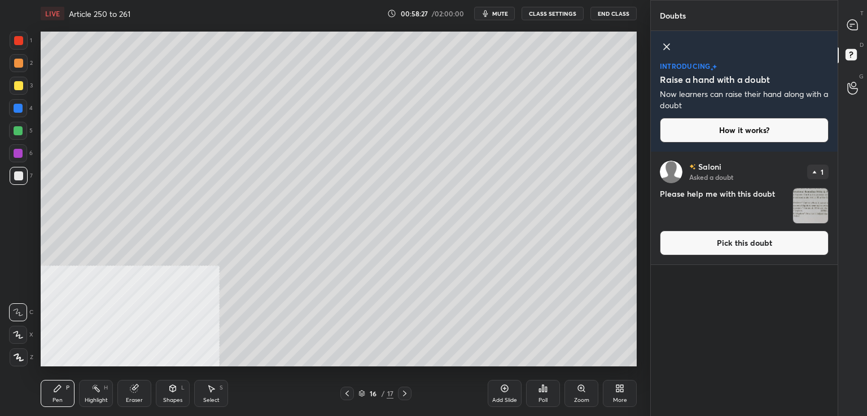
click at [714, 247] on button "Pick this doubt" at bounding box center [744, 243] width 169 height 25
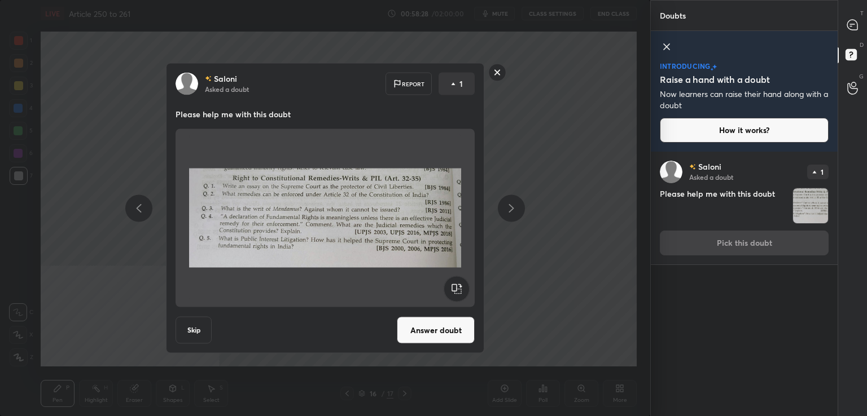
click at [428, 334] on button "Answer doubt" at bounding box center [436, 330] width 78 height 27
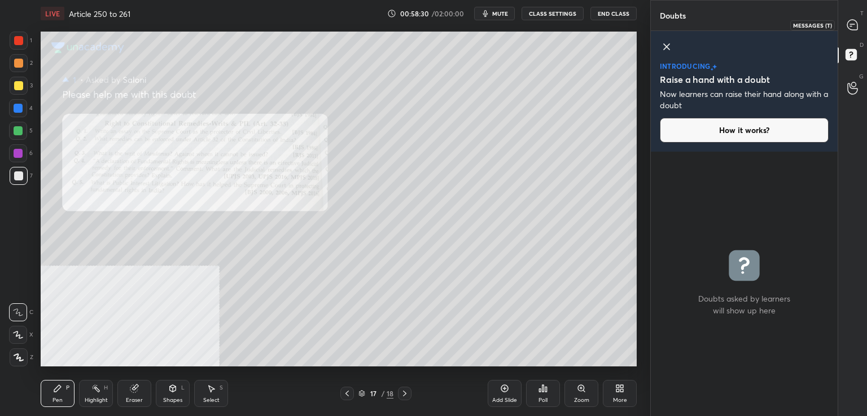
drag, startPoint x: 854, startPoint y: 23, endPoint x: 837, endPoint y: 25, distance: 17.1
click at [854, 23] on icon at bounding box center [852, 25] width 12 height 12
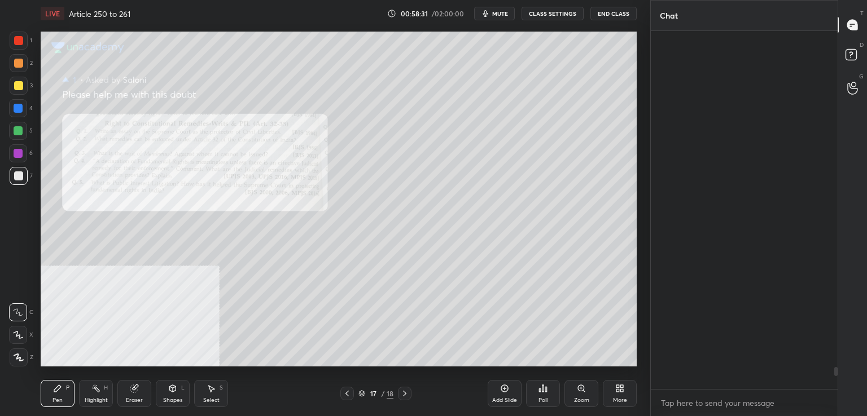
scroll to position [355, 183]
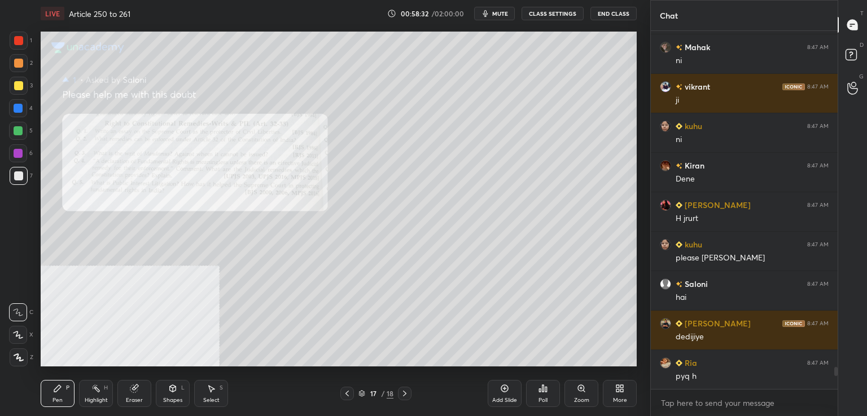
click at [578, 386] on icon at bounding box center [581, 388] width 9 height 9
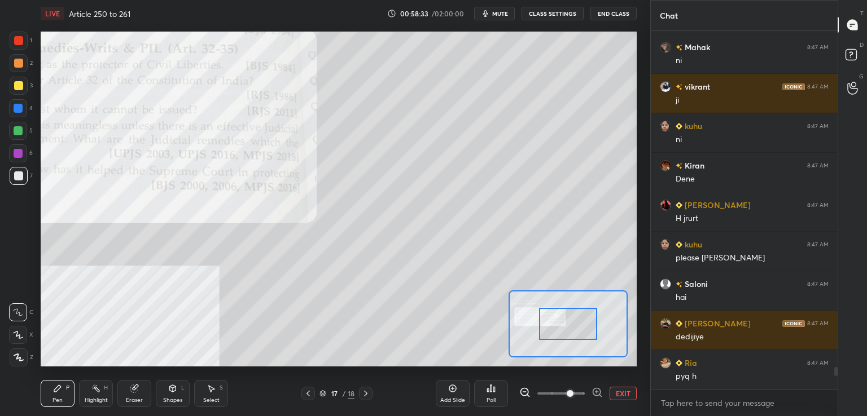
click at [568, 396] on span at bounding box center [560, 393] width 47 height 17
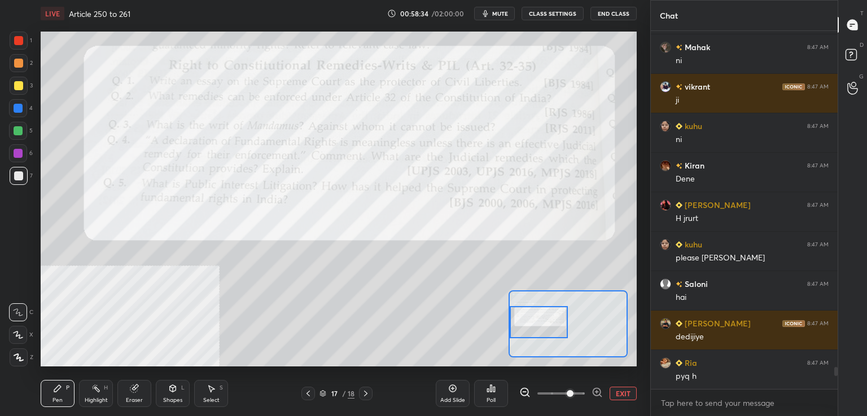
drag, startPoint x: 580, startPoint y: 326, endPoint x: 551, endPoint y: 324, distance: 29.4
click at [552, 324] on div at bounding box center [538, 322] width 59 height 32
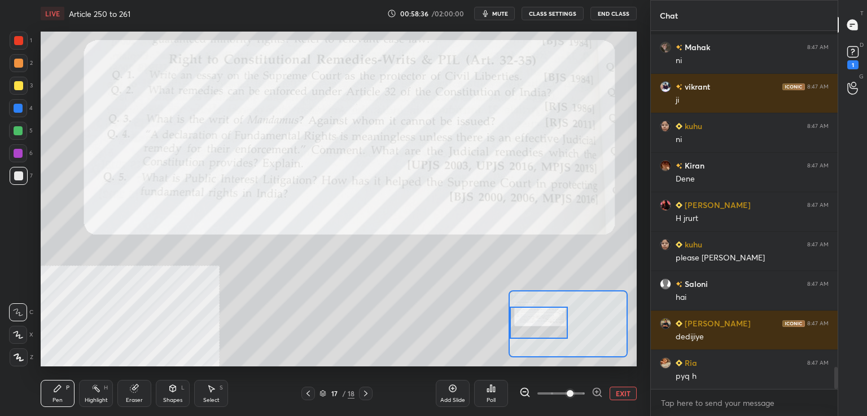
scroll to position [5493, 0]
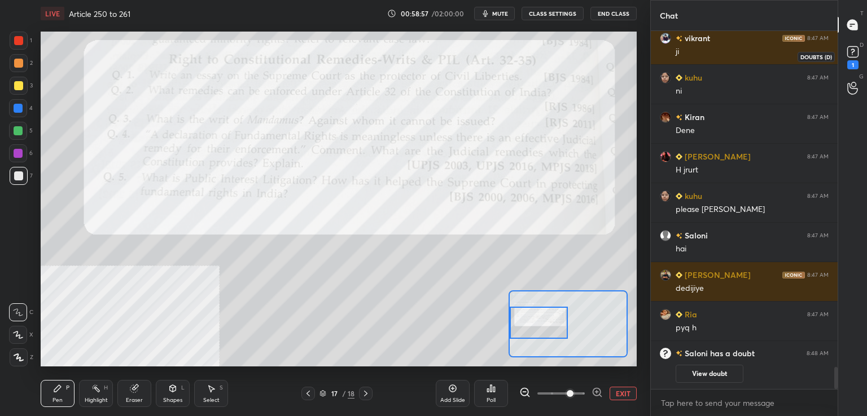
click at [851, 66] on div "1" at bounding box center [852, 64] width 11 height 9
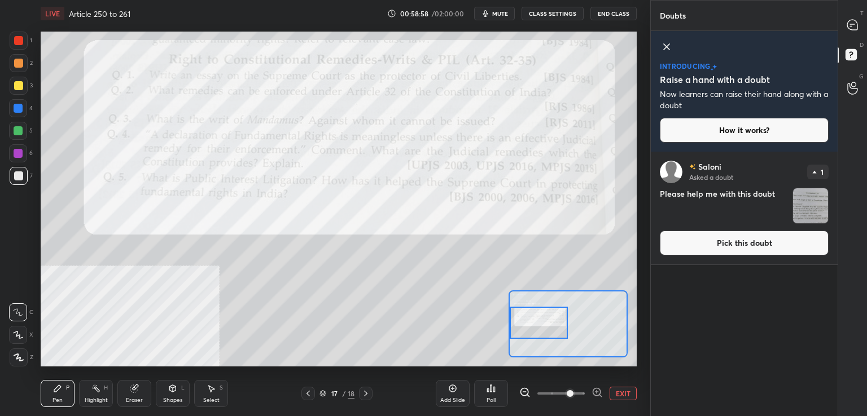
click at [715, 240] on button "Pick this doubt" at bounding box center [744, 243] width 169 height 25
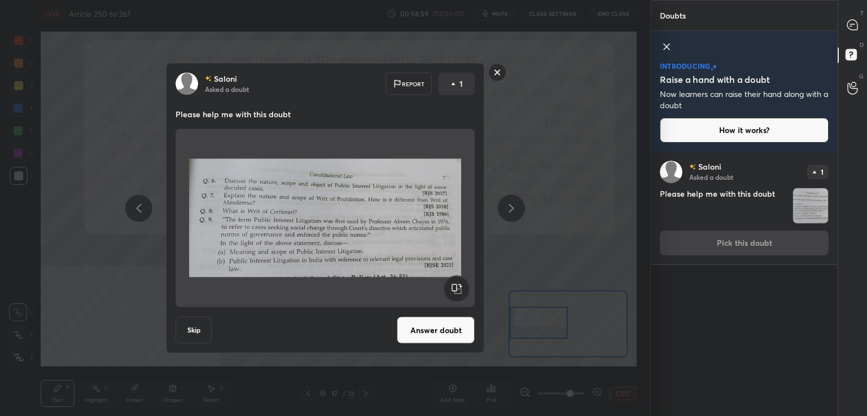
drag, startPoint x: 445, startPoint y: 322, endPoint x: 439, endPoint y: 320, distance: 5.9
click at [440, 319] on button "Answer doubt" at bounding box center [436, 330] width 78 height 27
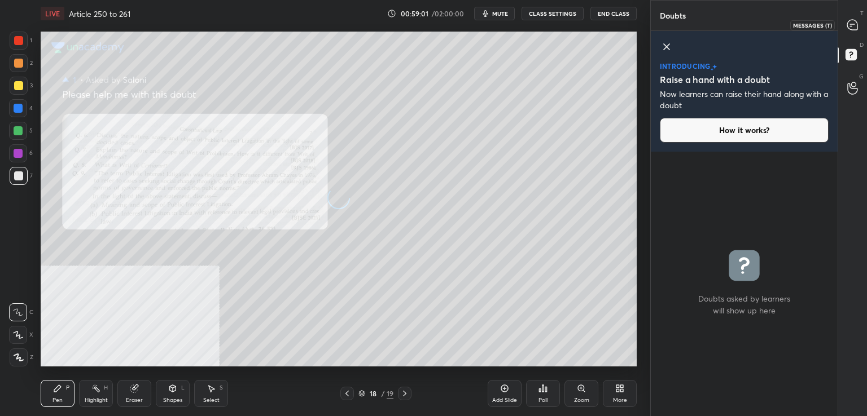
drag, startPoint x: 854, startPoint y: 21, endPoint x: 841, endPoint y: 25, distance: 13.4
click at [853, 21] on icon at bounding box center [852, 25] width 10 height 10
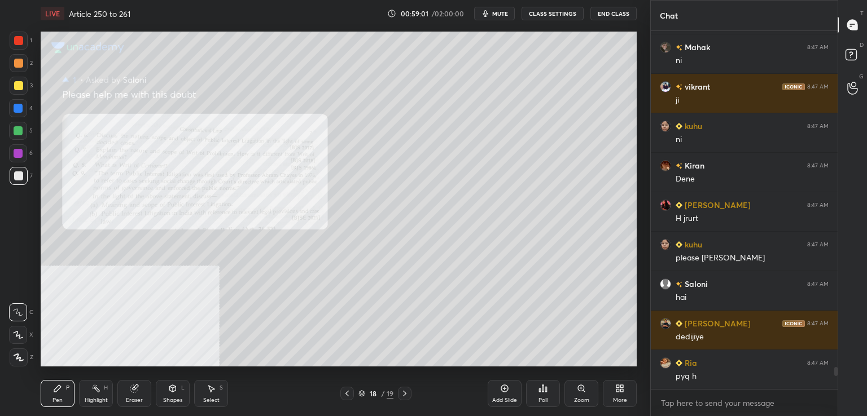
scroll to position [355, 183]
click at [581, 389] on icon at bounding box center [581, 388] width 9 height 9
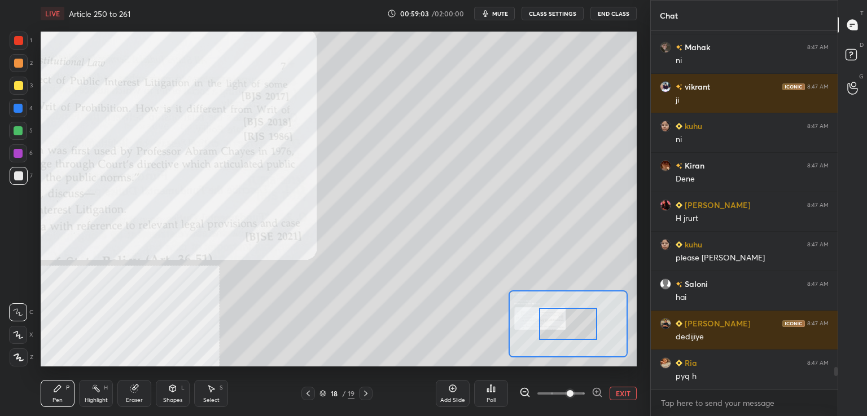
click at [569, 393] on span at bounding box center [560, 393] width 47 height 17
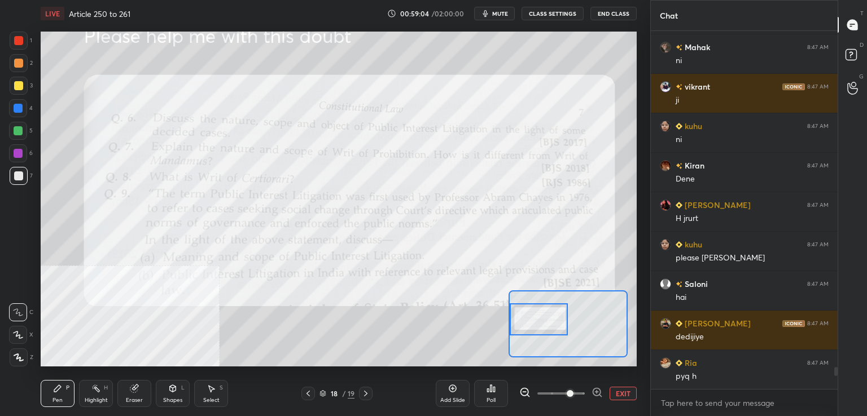
drag, startPoint x: 573, startPoint y: 328, endPoint x: 521, endPoint y: 319, distance: 52.6
click at [532, 324] on div at bounding box center [538, 320] width 59 height 32
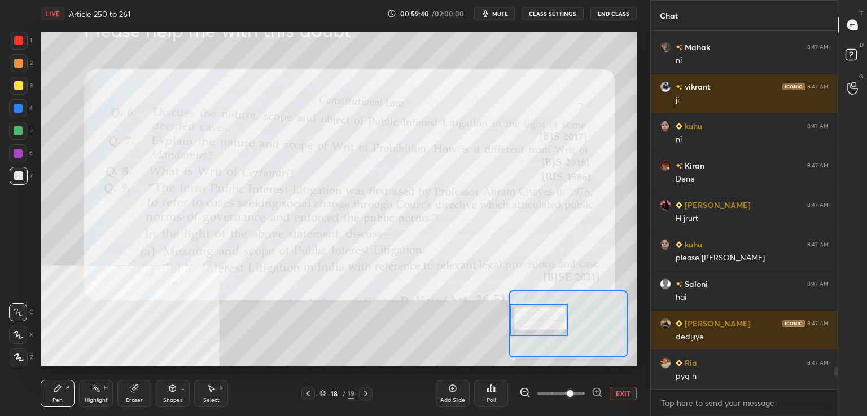
click at [311, 391] on icon at bounding box center [308, 393] width 9 height 9
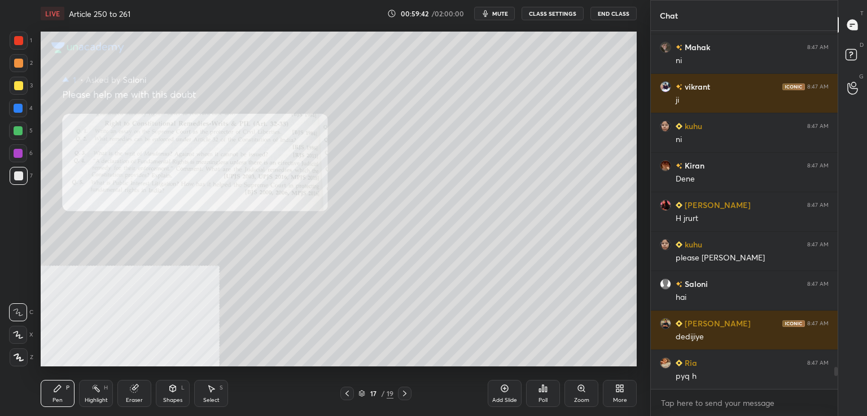
click at [585, 385] on icon at bounding box center [581, 388] width 9 height 9
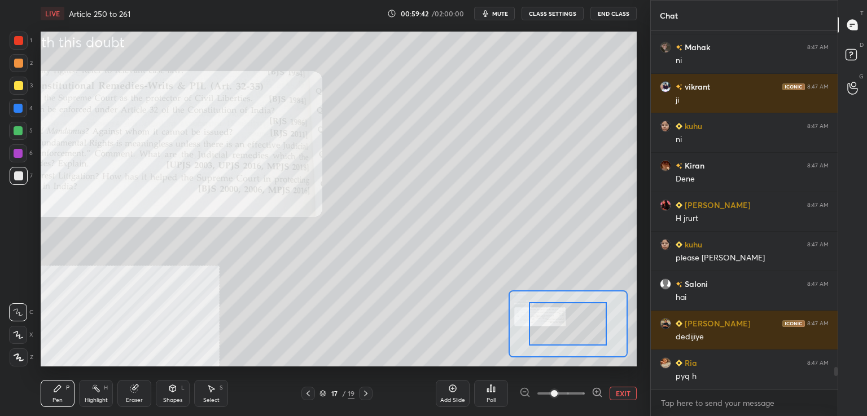
click at [582, 386] on span at bounding box center [560, 393] width 47 height 17
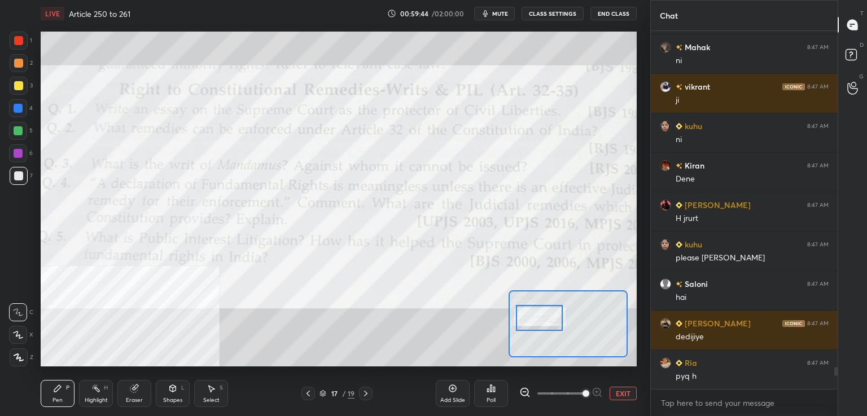
drag, startPoint x: 575, startPoint y: 327, endPoint x: 547, endPoint y: 322, distance: 28.1
click at [547, 322] on div at bounding box center [539, 318] width 47 height 26
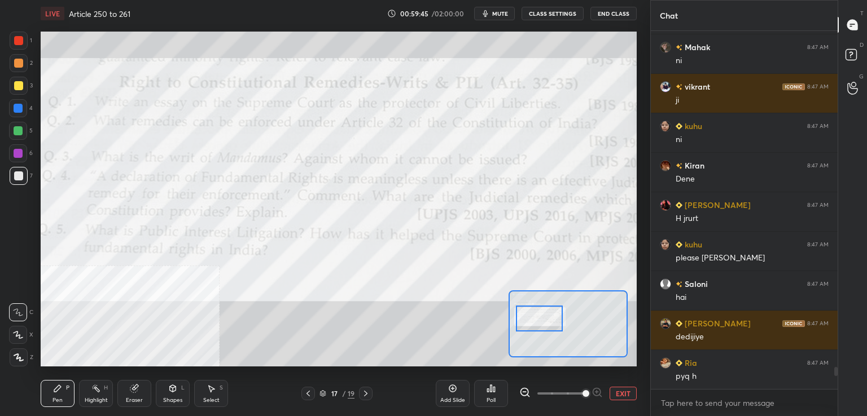
click at [567, 396] on span at bounding box center [560, 393] width 47 height 17
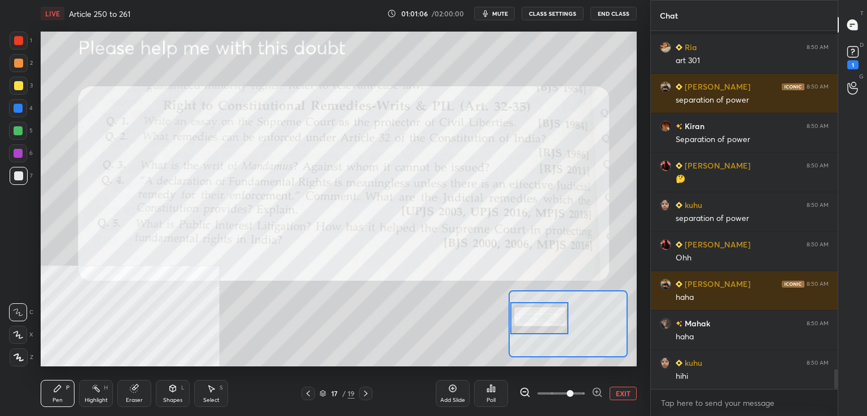
scroll to position [6238, 0]
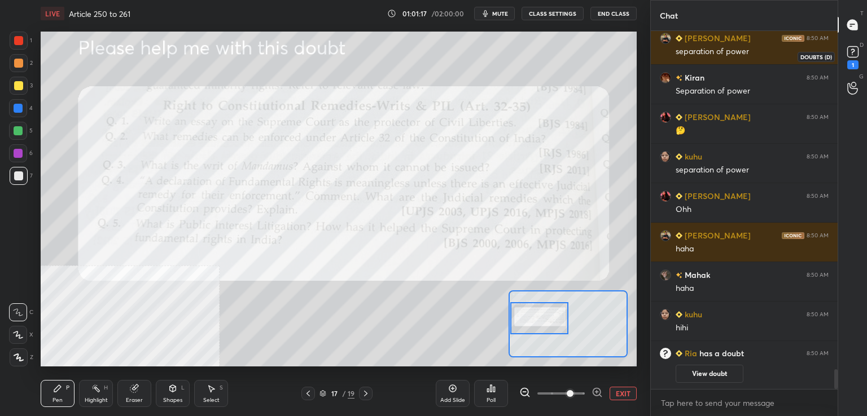
drag, startPoint x: 853, startPoint y: 65, endPoint x: 828, endPoint y: 80, distance: 29.0
click at [852, 67] on div "1" at bounding box center [852, 64] width 11 height 9
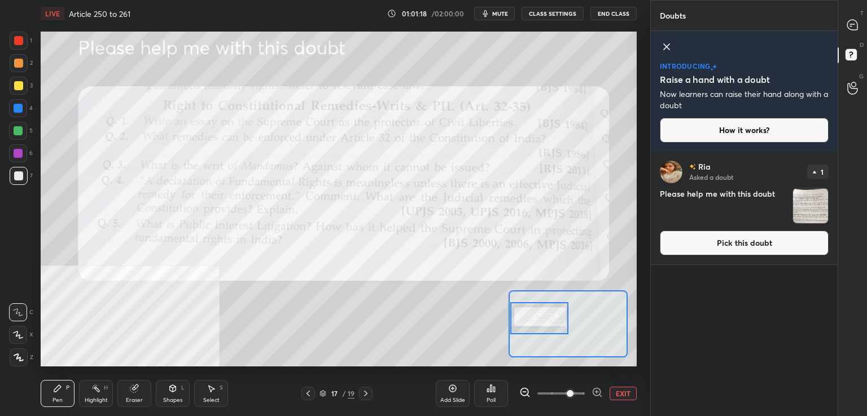
drag, startPoint x: 691, startPoint y: 249, endPoint x: 682, endPoint y: 250, distance: 8.5
click at [688, 249] on button "Pick this doubt" at bounding box center [744, 243] width 169 height 25
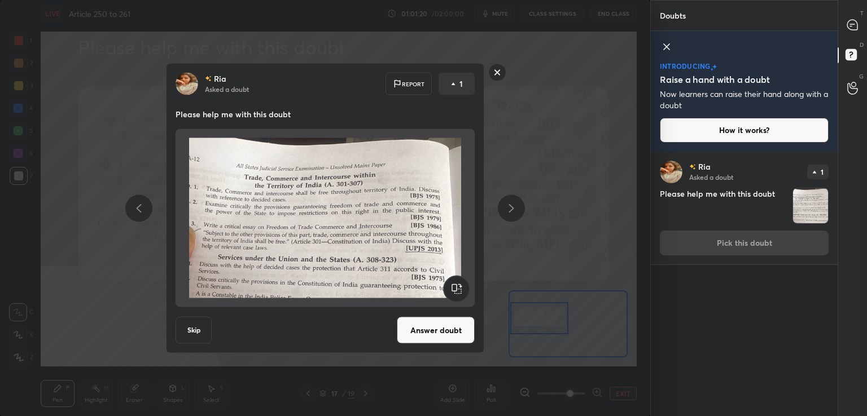
click at [422, 331] on button "Answer doubt" at bounding box center [436, 330] width 78 height 27
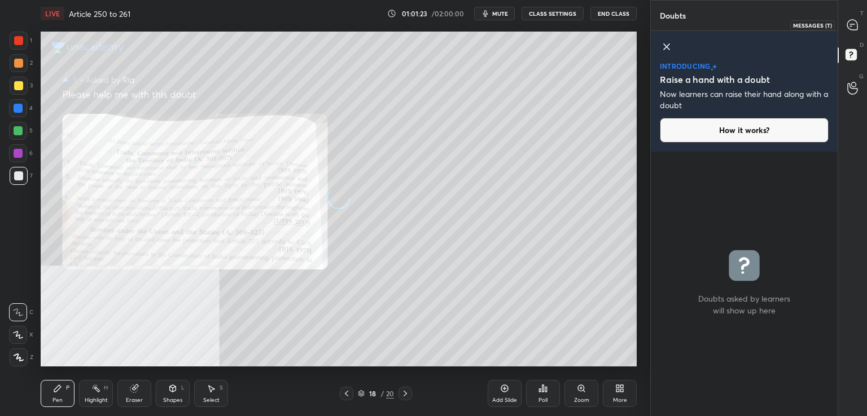
drag, startPoint x: 852, startPoint y: 24, endPoint x: 838, endPoint y: 32, distance: 16.7
click at [853, 25] on icon at bounding box center [852, 25] width 12 height 12
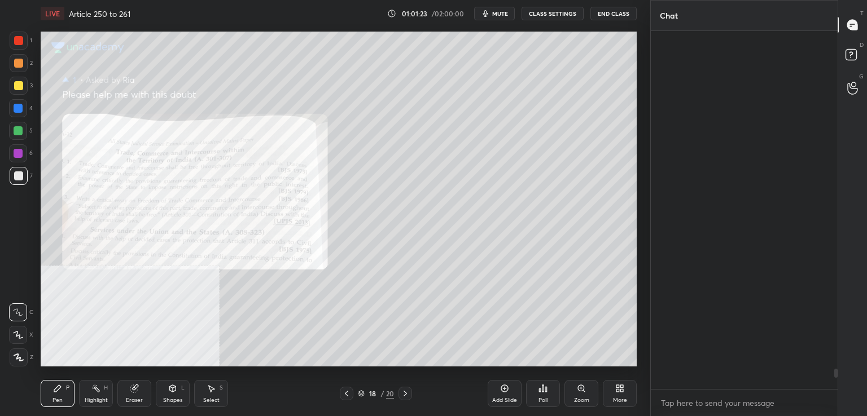
scroll to position [355, 183]
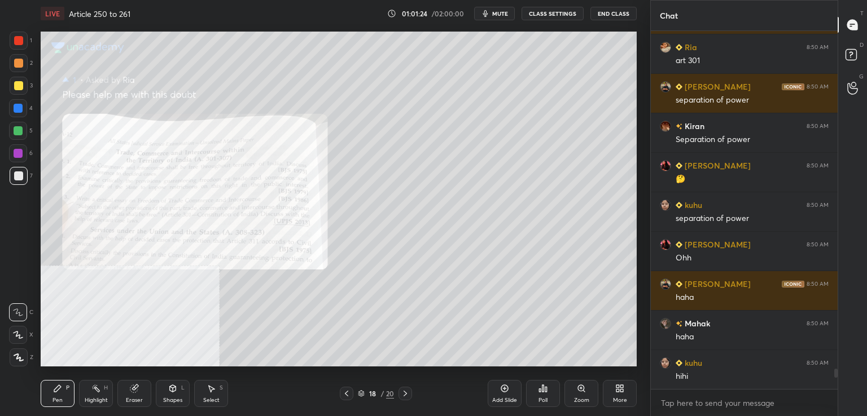
click at [581, 391] on icon at bounding box center [581, 388] width 9 height 9
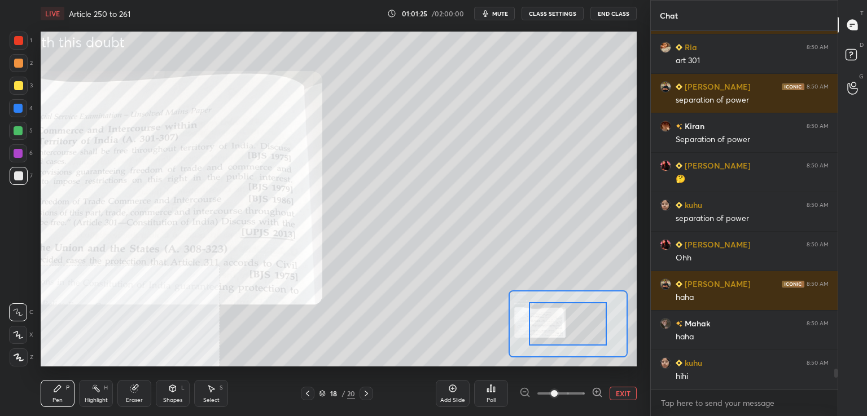
click at [573, 393] on span at bounding box center [560, 393] width 47 height 17
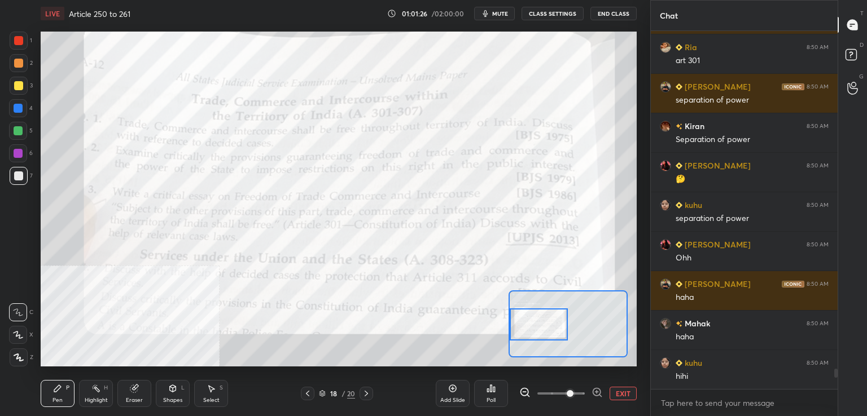
drag, startPoint x: 582, startPoint y: 324, endPoint x: 548, endPoint y: 328, distance: 34.0
click at [547, 327] on div at bounding box center [538, 325] width 59 height 32
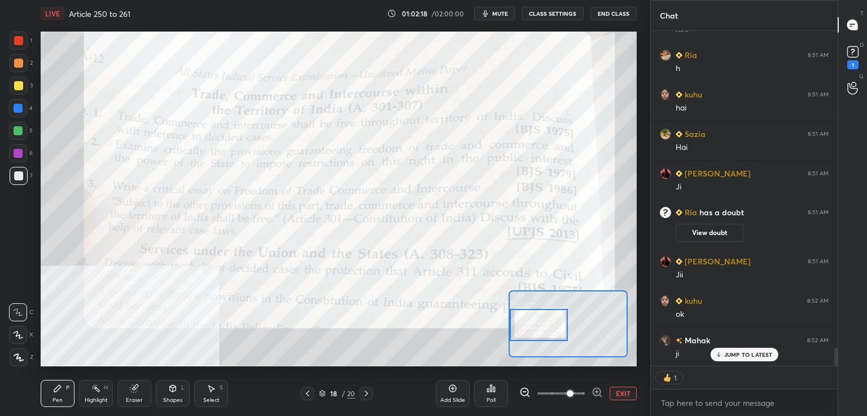
scroll to position [5964, 0]
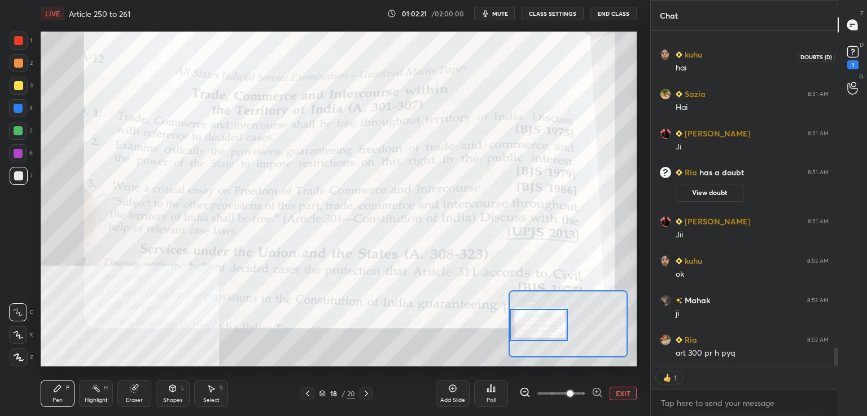
drag, startPoint x: 850, startPoint y: 60, endPoint x: 844, endPoint y: 72, distance: 13.4
click at [850, 60] on div "1" at bounding box center [852, 64] width 11 height 9
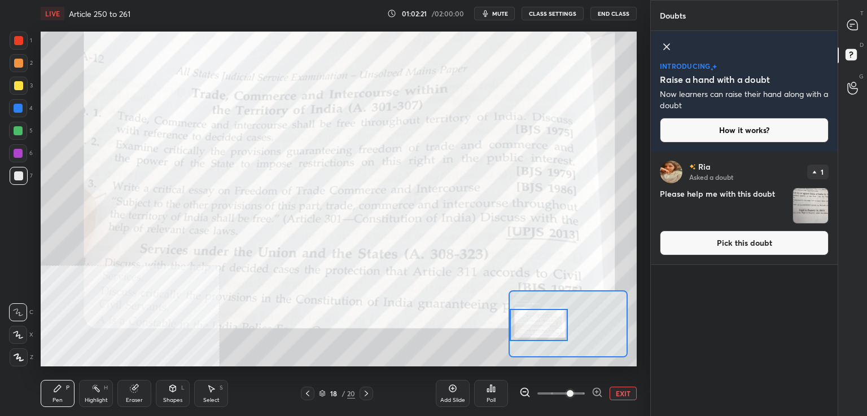
click at [721, 235] on button "Pick this doubt" at bounding box center [744, 243] width 169 height 25
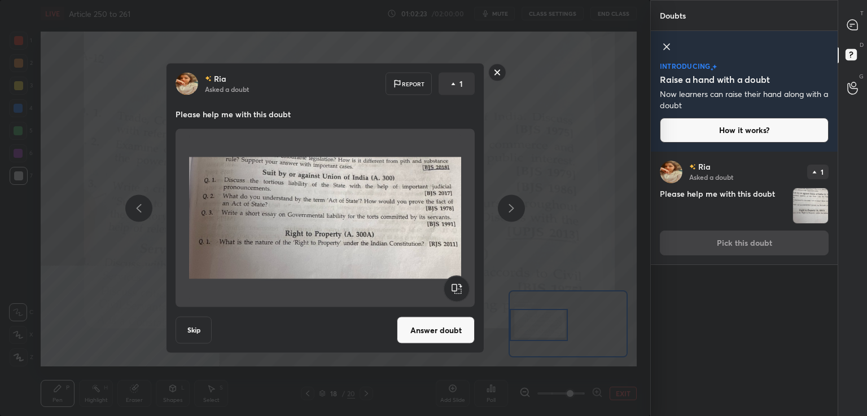
click at [429, 337] on button "Answer doubt" at bounding box center [436, 330] width 78 height 27
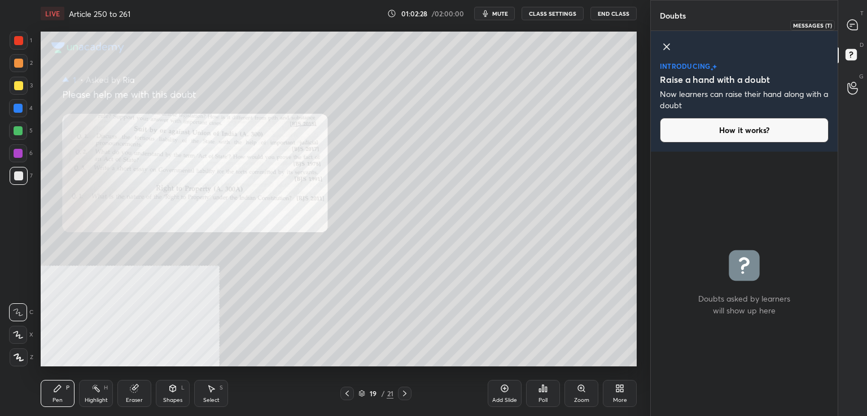
drag, startPoint x: 857, startPoint y: 25, endPoint x: 850, endPoint y: 39, distance: 16.2
click at [858, 23] on icon at bounding box center [852, 25] width 12 height 12
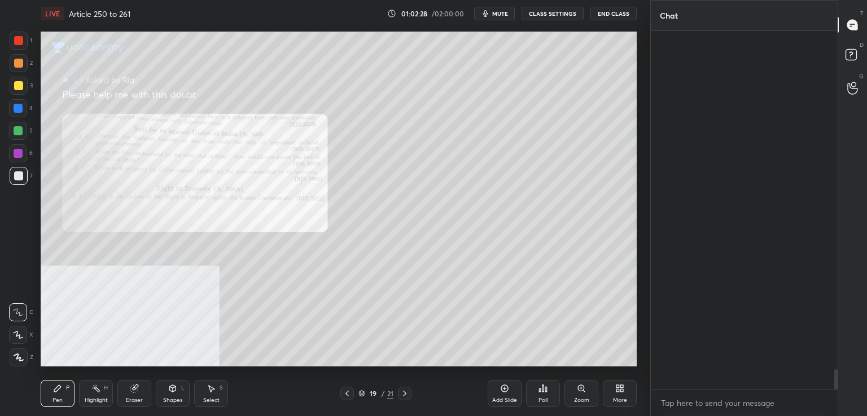
scroll to position [355, 183]
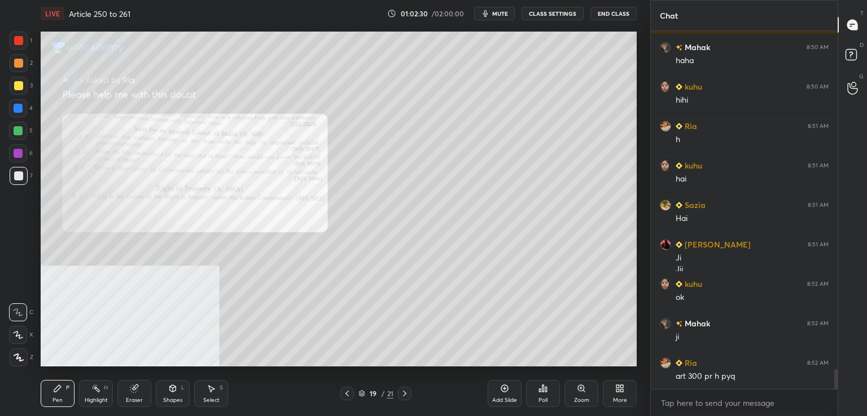
click at [575, 389] on div "Zoom" at bounding box center [581, 393] width 34 height 27
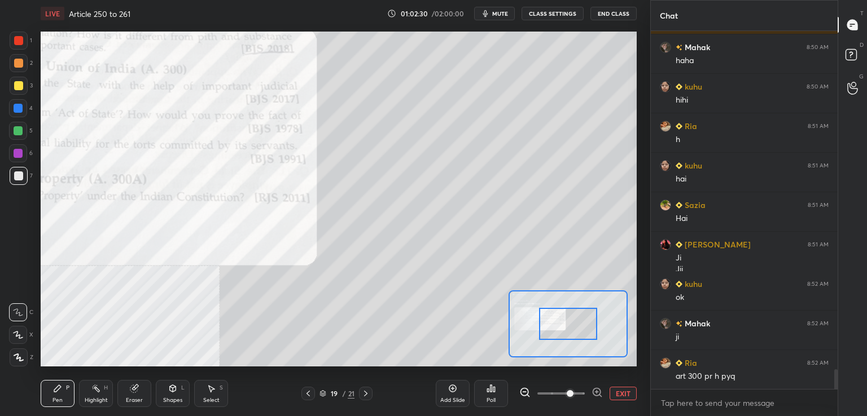
click at [573, 393] on span at bounding box center [560, 393] width 47 height 17
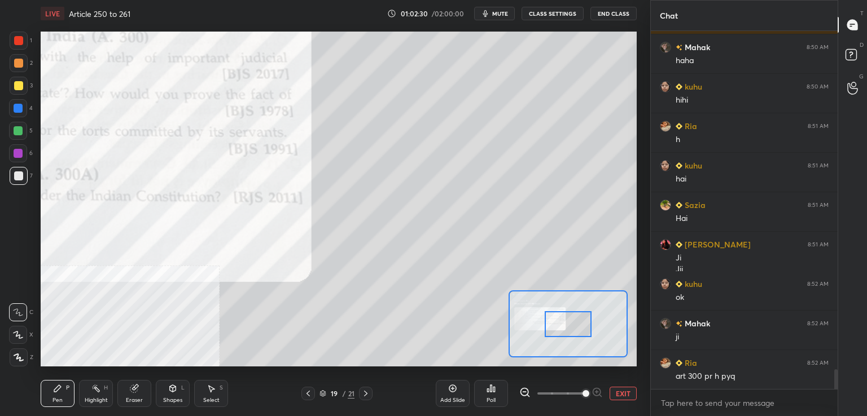
click at [582, 392] on span at bounding box center [560, 393] width 47 height 17
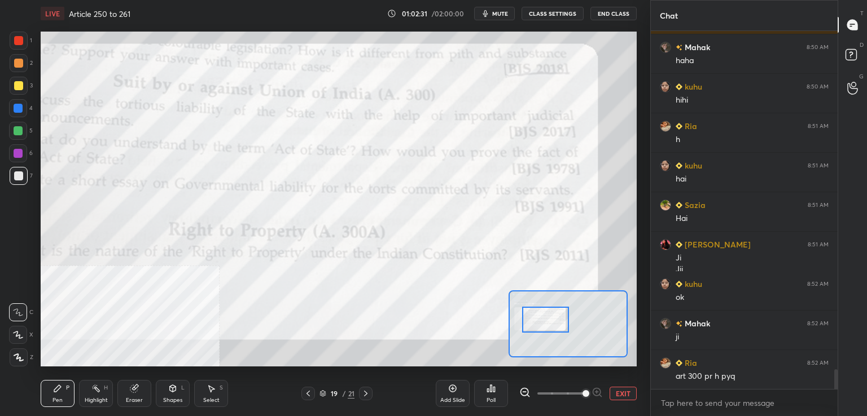
scroll to position [6240, 0]
drag, startPoint x: 569, startPoint y: 327, endPoint x: 547, endPoint y: 323, distance: 23.0
click at [547, 323] on div at bounding box center [545, 320] width 47 height 26
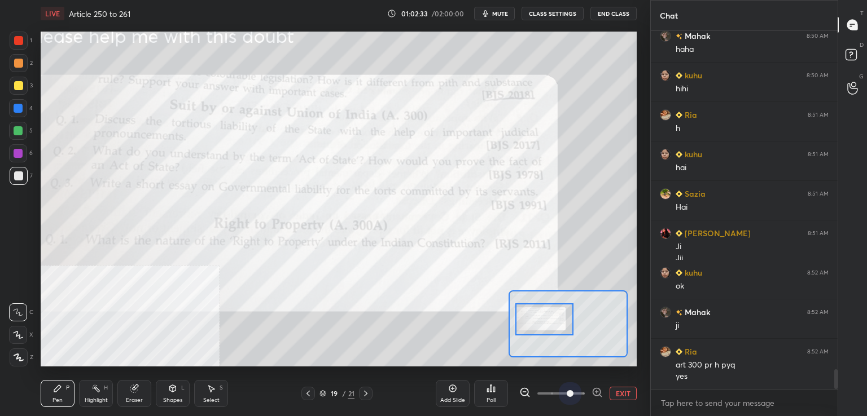
click at [565, 393] on span at bounding box center [560, 393] width 47 height 17
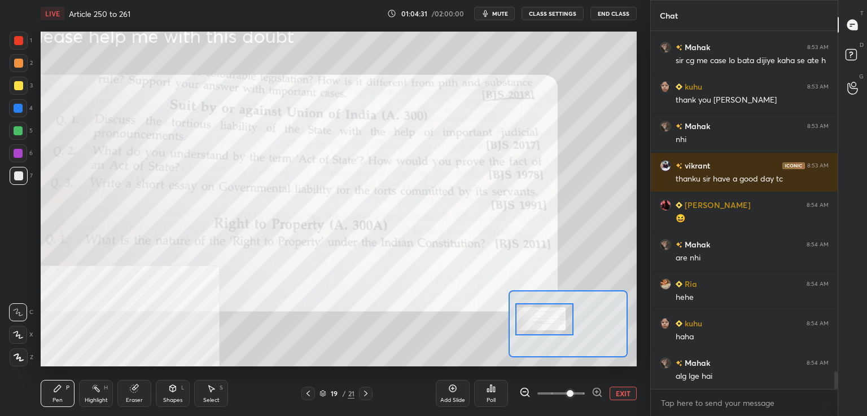
scroll to position [6911, 0]
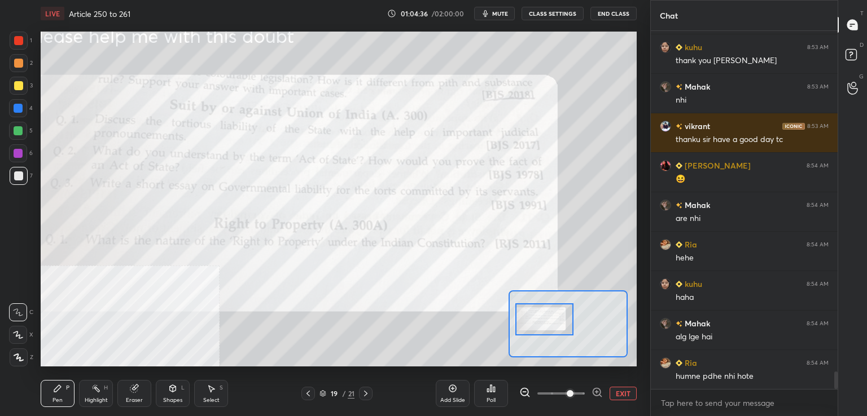
drag, startPoint x: 622, startPoint y: 394, endPoint x: 601, endPoint y: 392, distance: 21.1
click at [621, 393] on button "EXIT" at bounding box center [622, 394] width 27 height 14
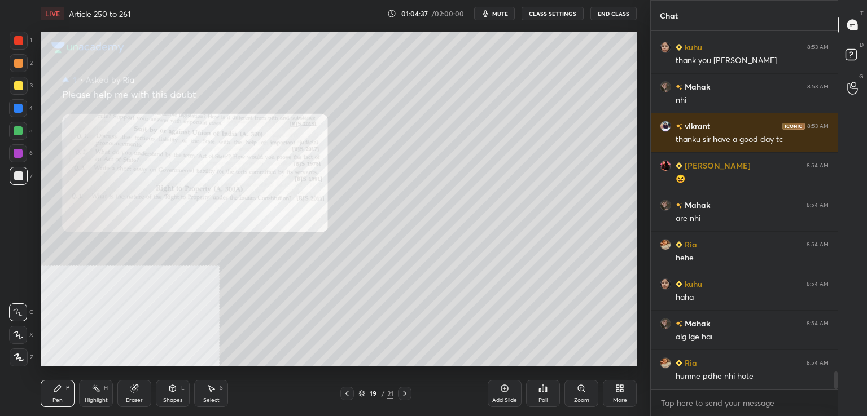
click at [504, 389] on icon at bounding box center [504, 388] width 9 height 9
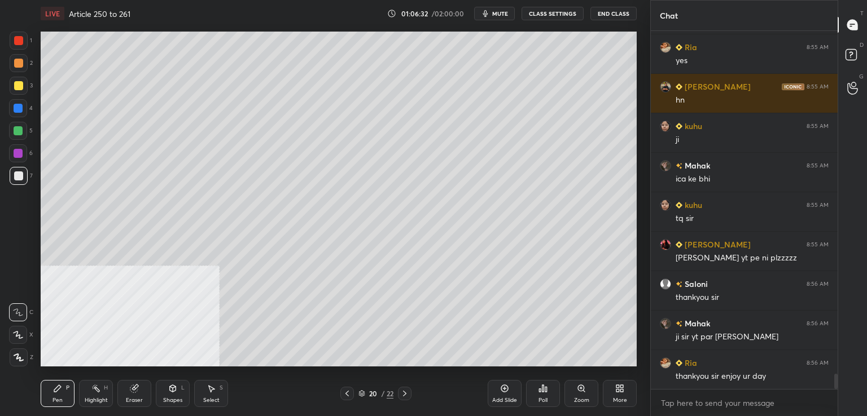
scroll to position [8136, 0]
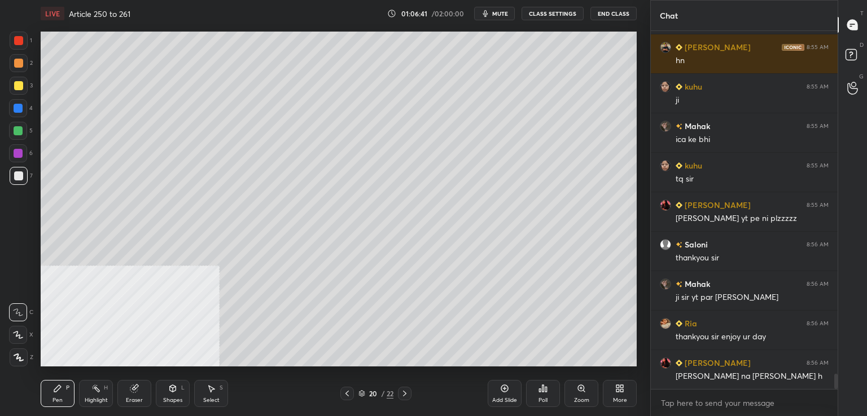
click at [18, 177] on div at bounding box center [18, 176] width 9 height 9
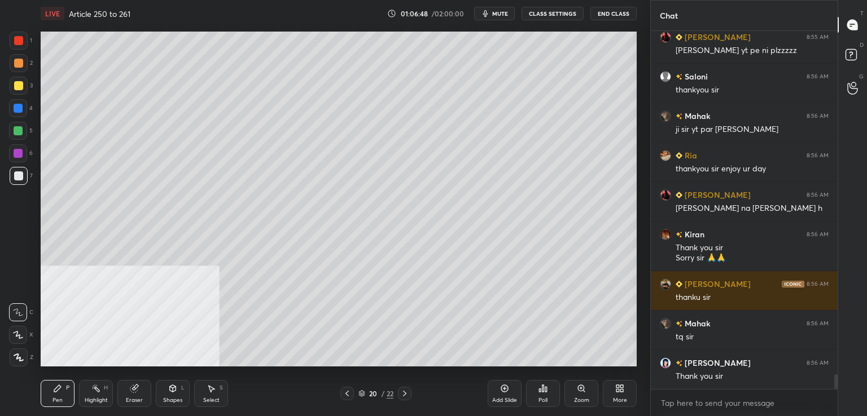
scroll to position [8343, 0]
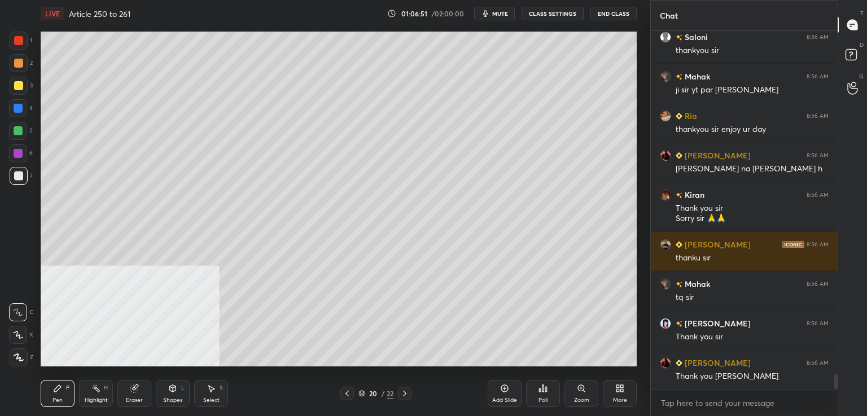
click at [617, 10] on button "End Class" at bounding box center [613, 14] width 46 height 14
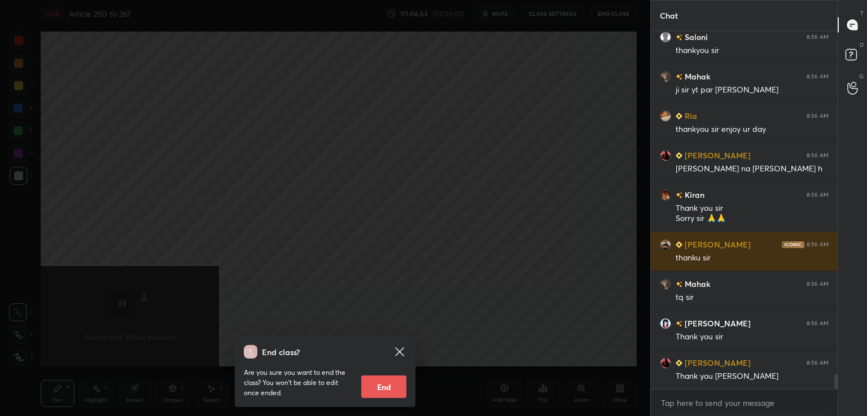
drag, startPoint x: 388, startPoint y: 384, endPoint x: 406, endPoint y: 364, distance: 27.1
click at [388, 385] on button "End" at bounding box center [383, 387] width 45 height 23
type textarea "x"
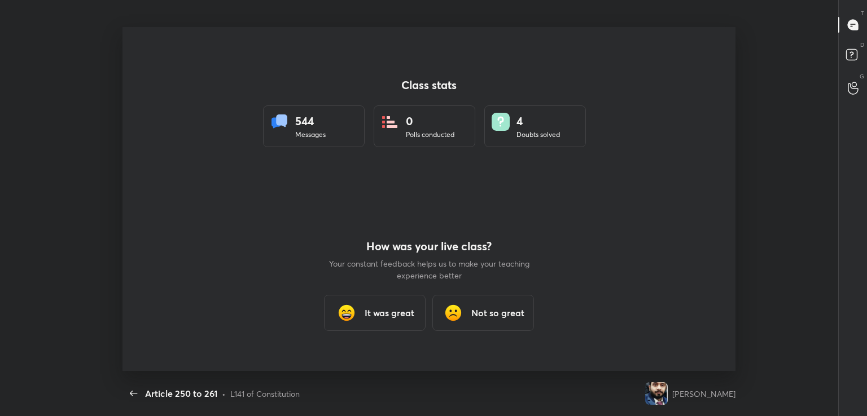
scroll to position [344, 858]
